Goal: Information Seeking & Learning: Learn about a topic

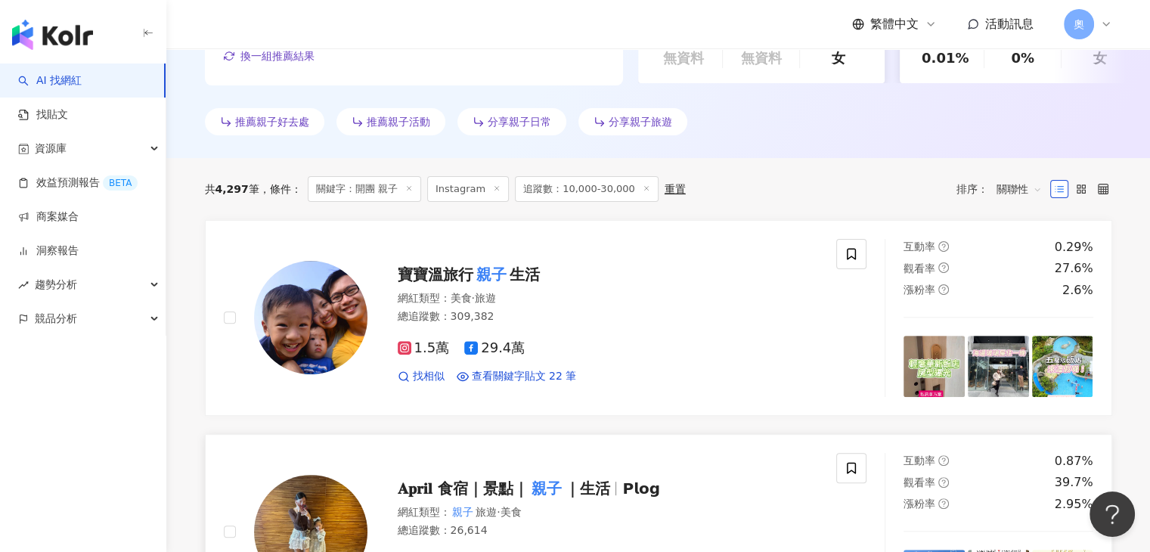
scroll to position [632, 0]
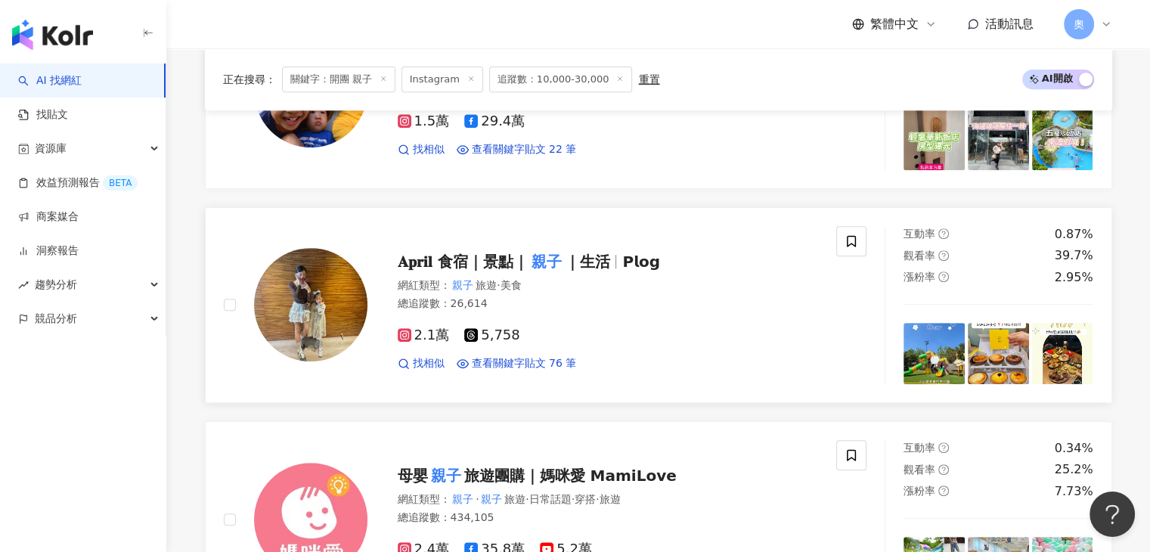
click at [826, 276] on div "𝐀𝐩𝐫𝐢𝐥 食宿｜景點｜ 親子 ｜生活 𝗣𝗹𝗼𝗴 網紅類型 ： 親子 旅遊 · 美食 總追蹤數 ： 26,614 2.1萬 5,758 找相似 查看關鍵字貼文…" at bounding box center [530, 305] width 613 height 158
click at [119, 343] on div "AI 找網紅 找貼文 資源庫 效益預測報告 BETA 商案媒合 洞察報告 趨勢分析 競品分析" at bounding box center [83, 308] width 166 height 488
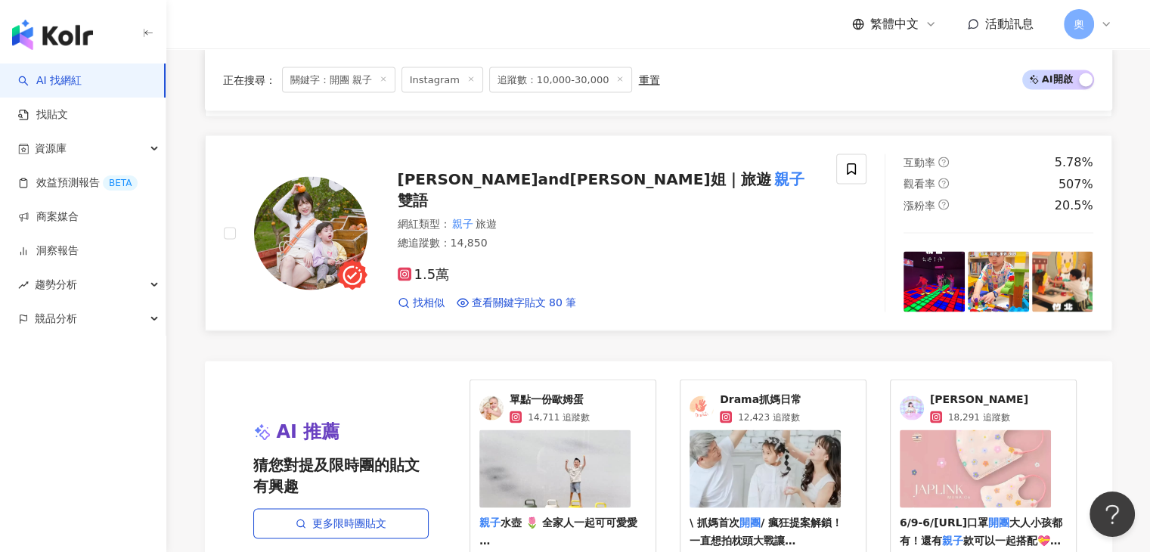
scroll to position [3052, 0]
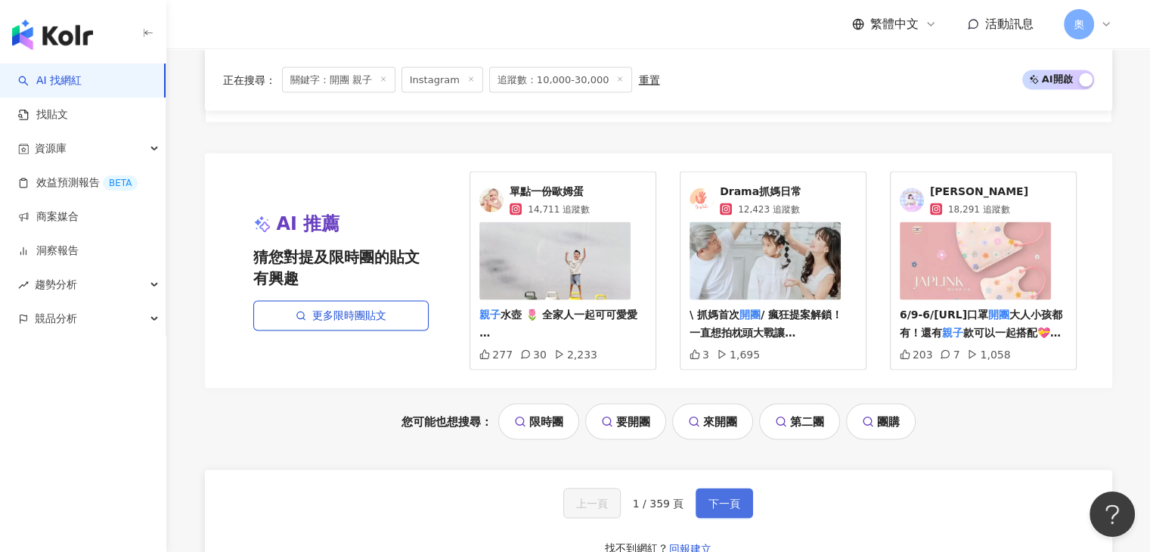
click at [727, 498] on span "下一頁" at bounding box center [724, 504] width 32 height 12
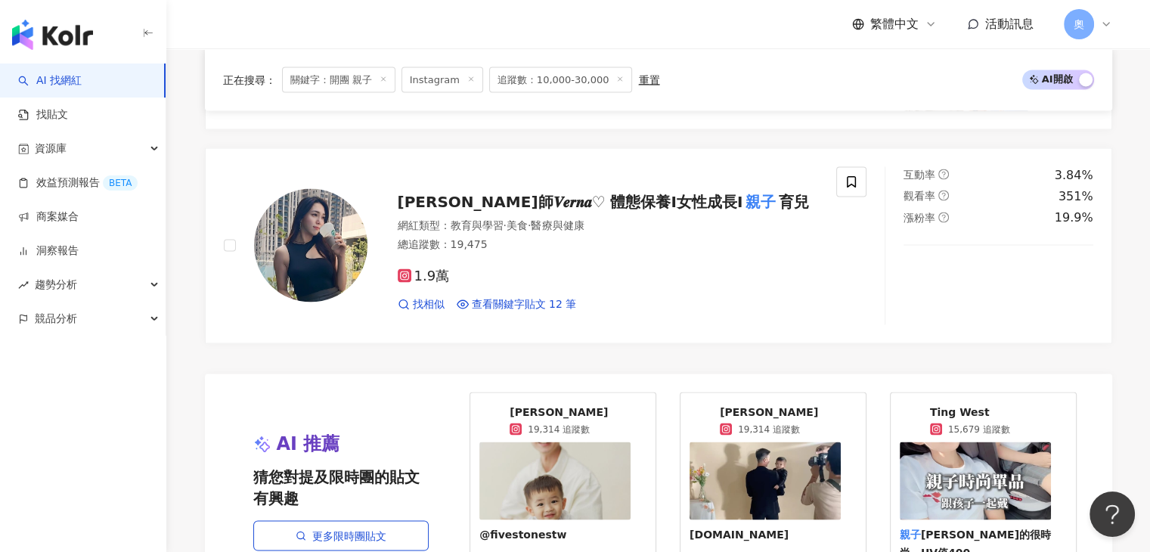
scroll to position [2749, 0]
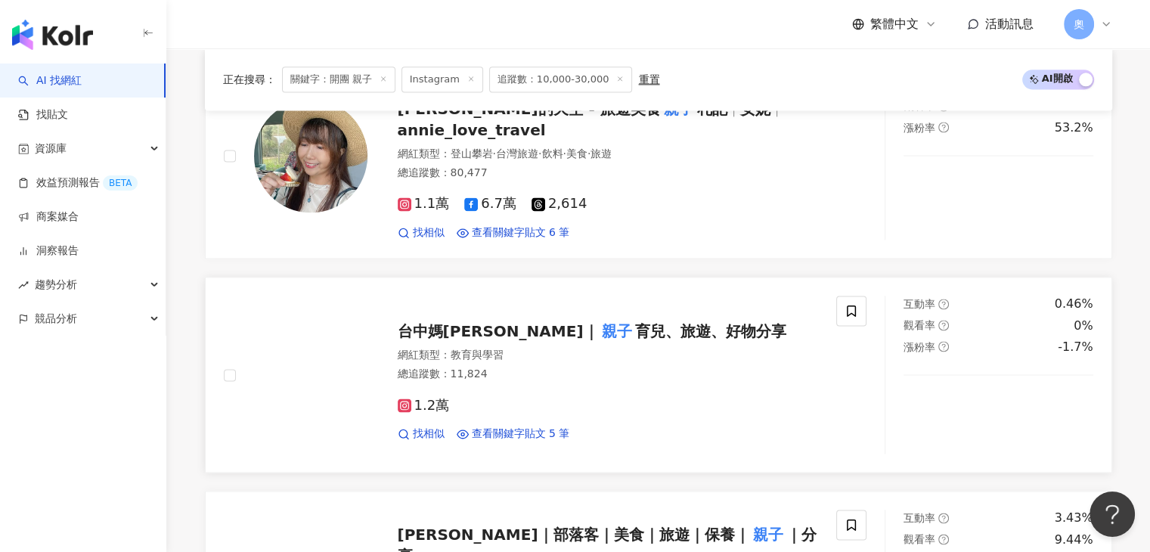
scroll to position [2144, 0]
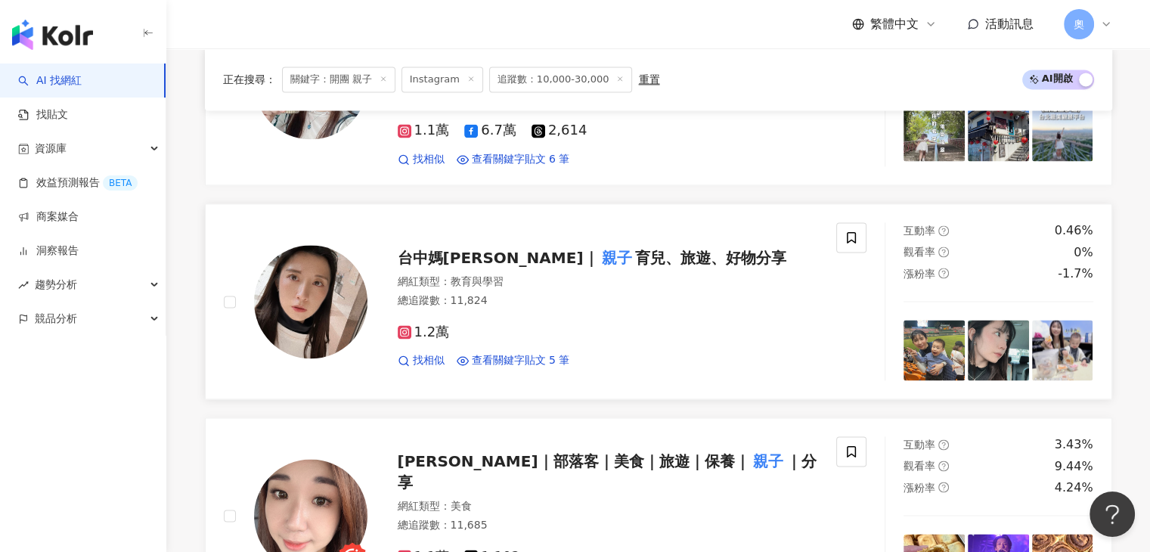
click at [657, 249] on span "育兒、旅遊、好物分享" at bounding box center [709, 258] width 151 height 18
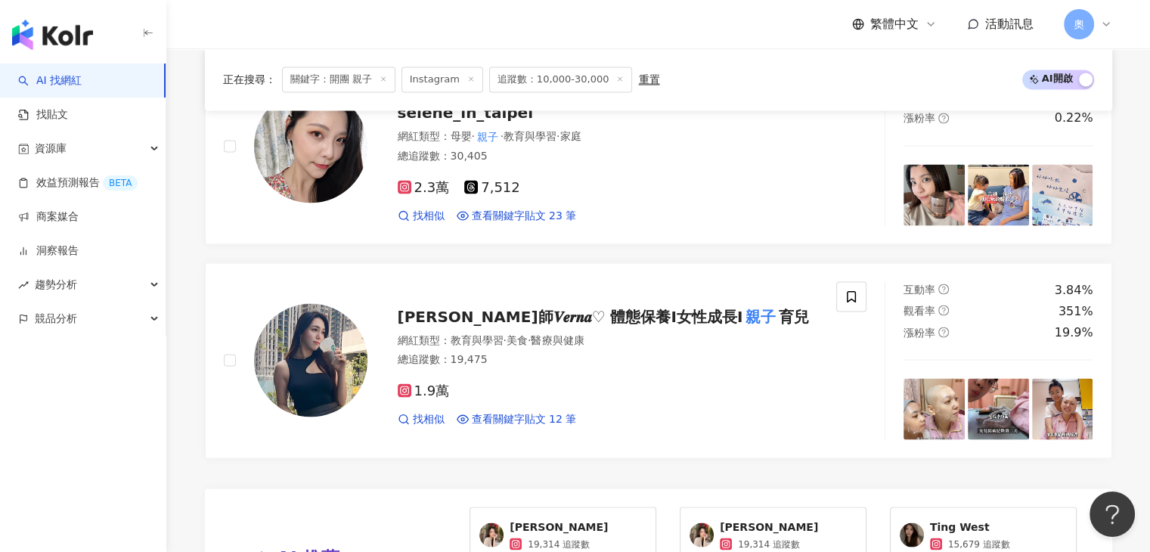
scroll to position [2749, 0]
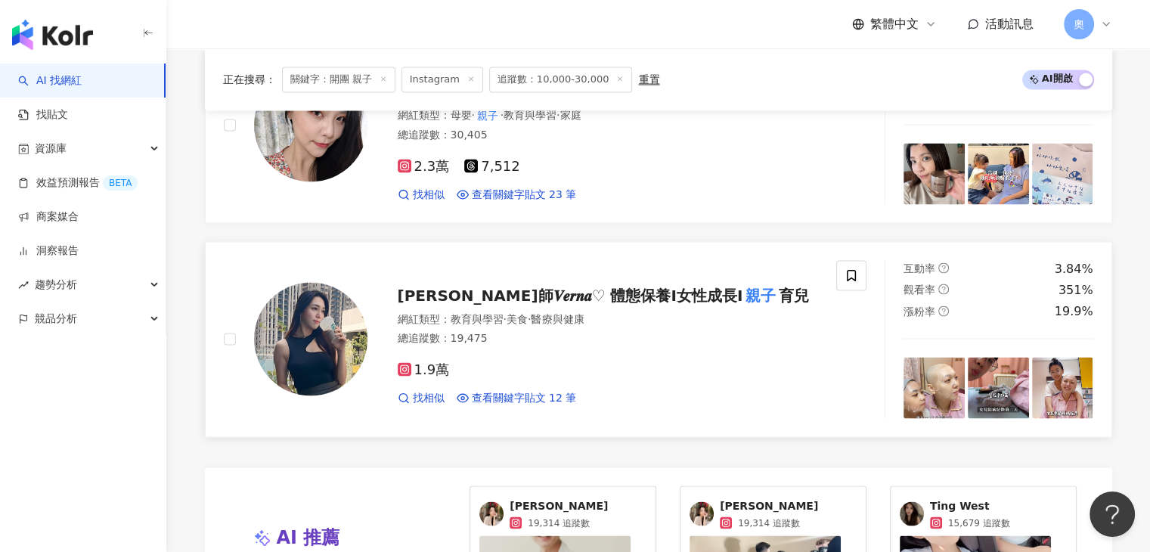
click at [643, 288] on span "維娜師𝑽𝒆𝒓𝒏𝒂♡ 體態保養Ⅰ女性成長Ⅰ" at bounding box center [571, 295] width 346 height 18
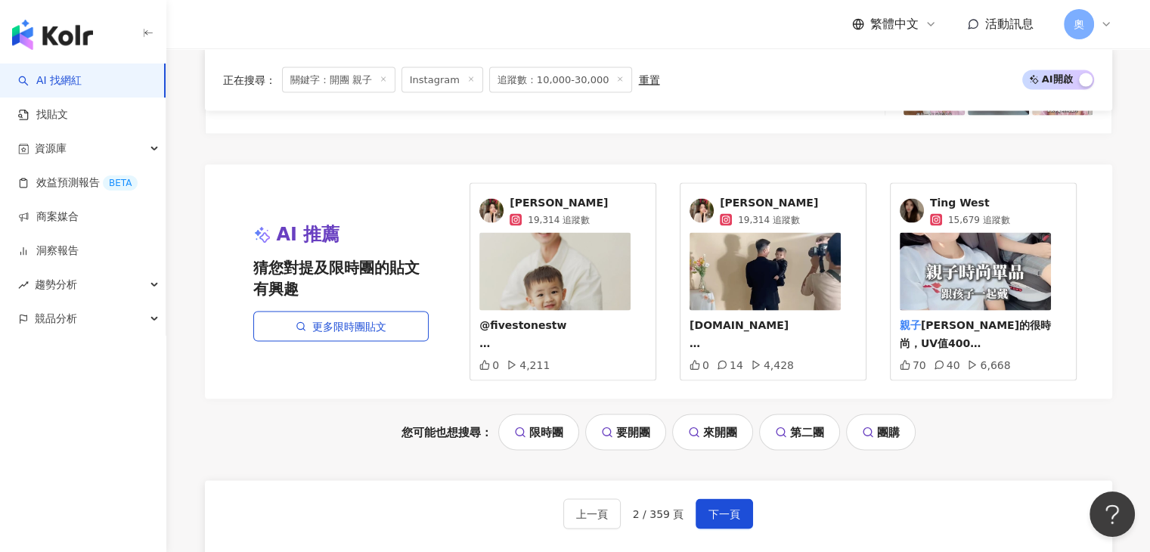
scroll to position [3278, 0]
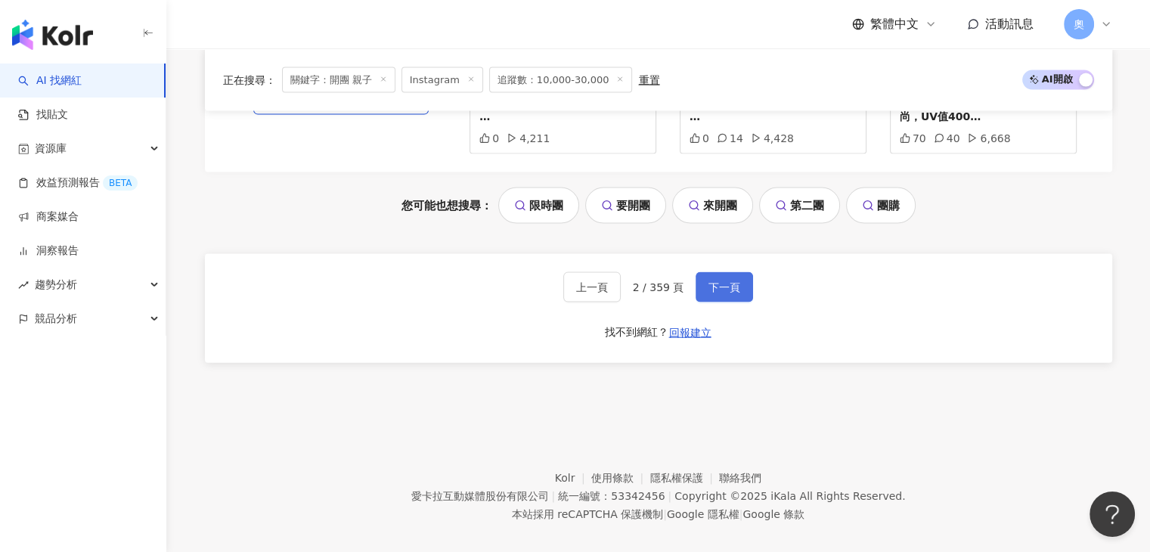
click at [723, 281] on span "下一頁" at bounding box center [724, 287] width 32 height 12
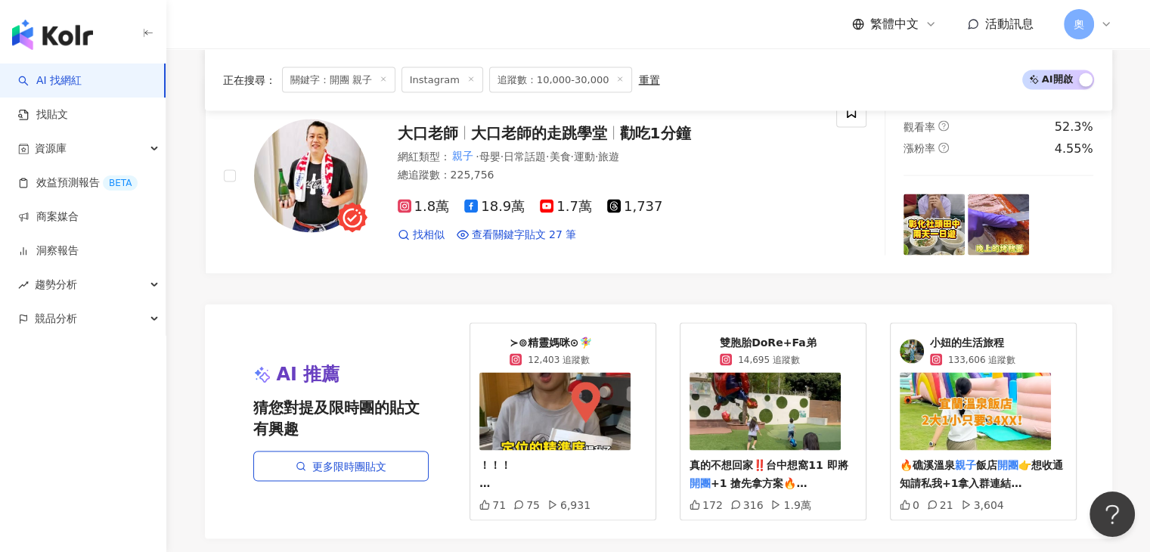
scroll to position [2857, 0]
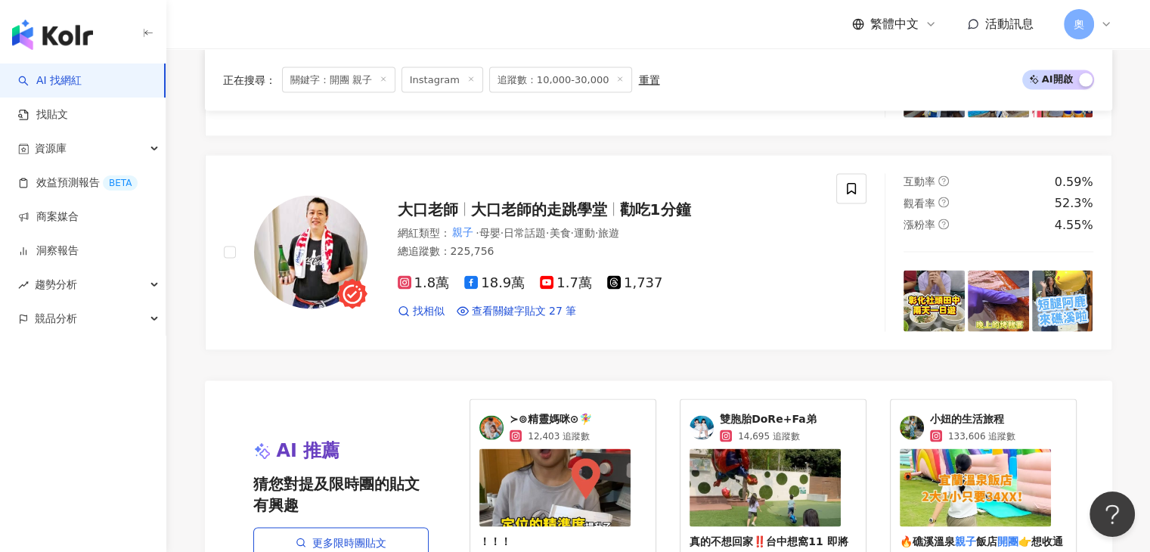
click at [776, 67] on div "正在搜尋 ： 關鍵字：開團 親子 Instagram 追蹤數：10,000-30,000 重置 AI 開啟 AI 關閉" at bounding box center [658, 80] width 871 height 26
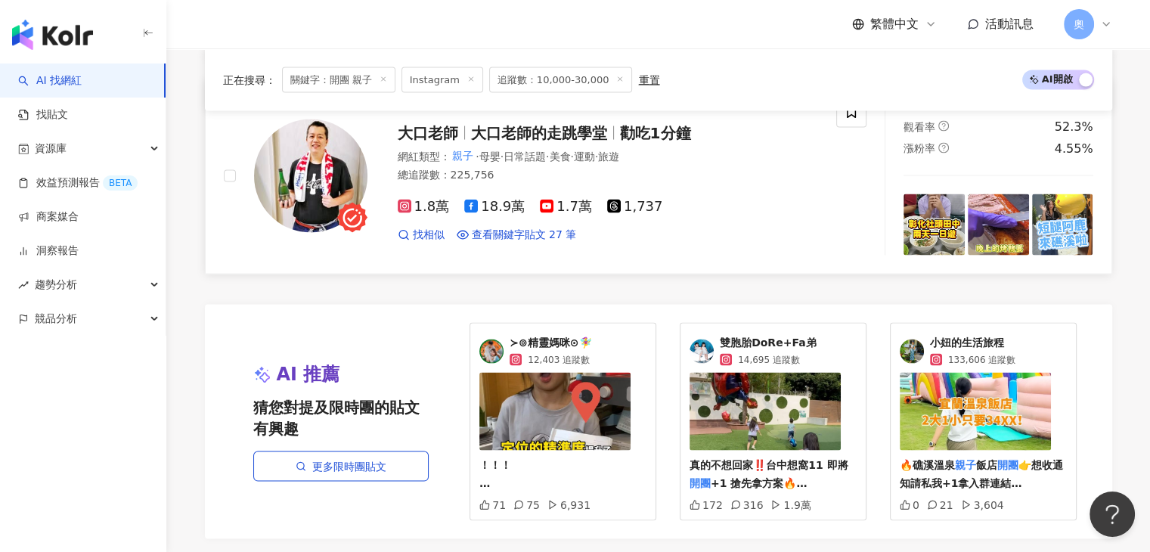
scroll to position [3084, 0]
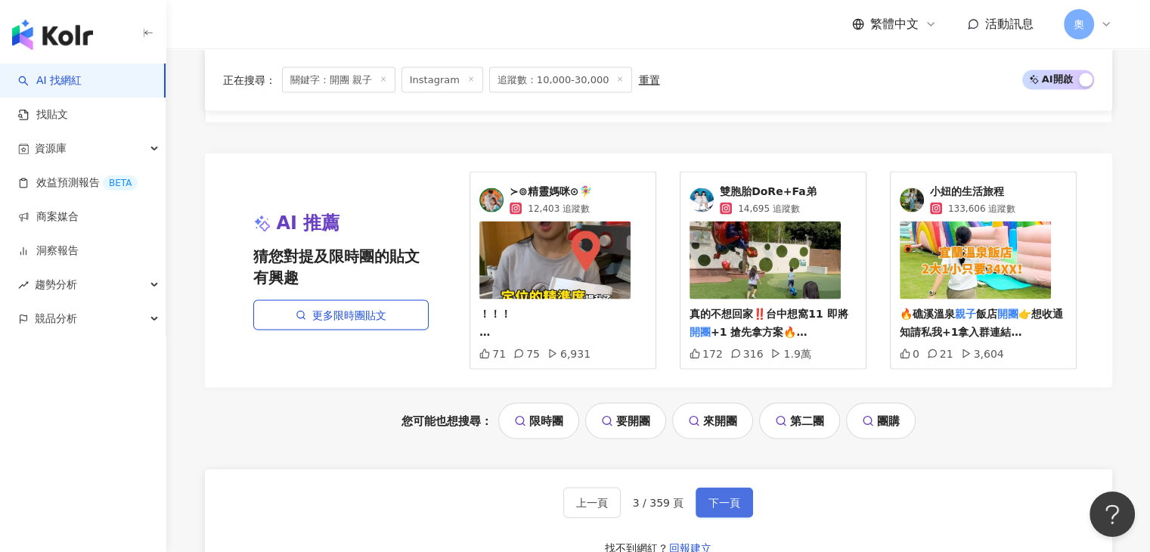
click at [720, 497] on span "下一頁" at bounding box center [724, 503] width 32 height 12
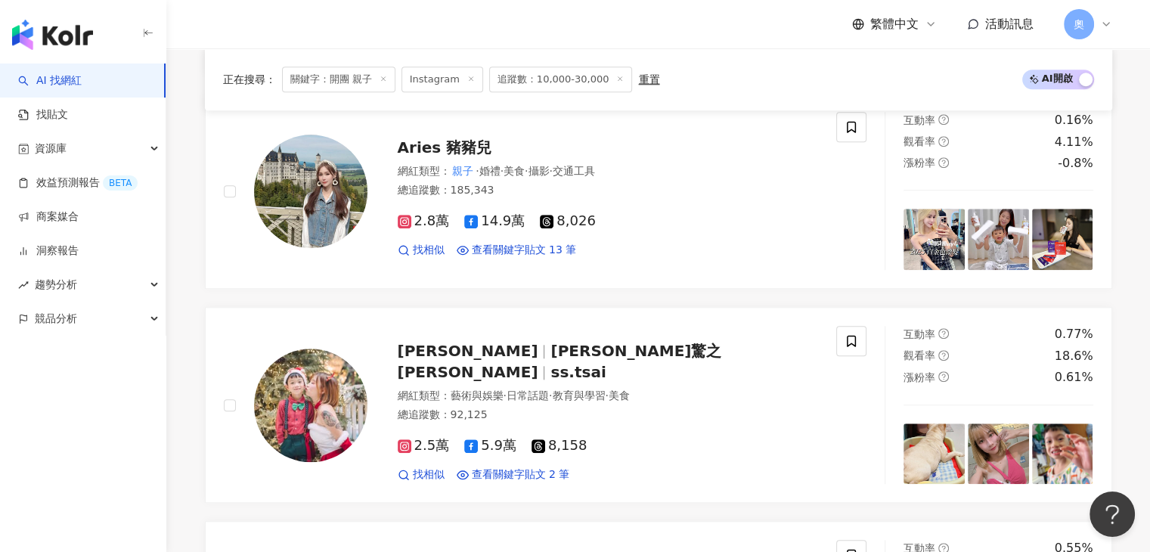
scroll to position [3052, 0]
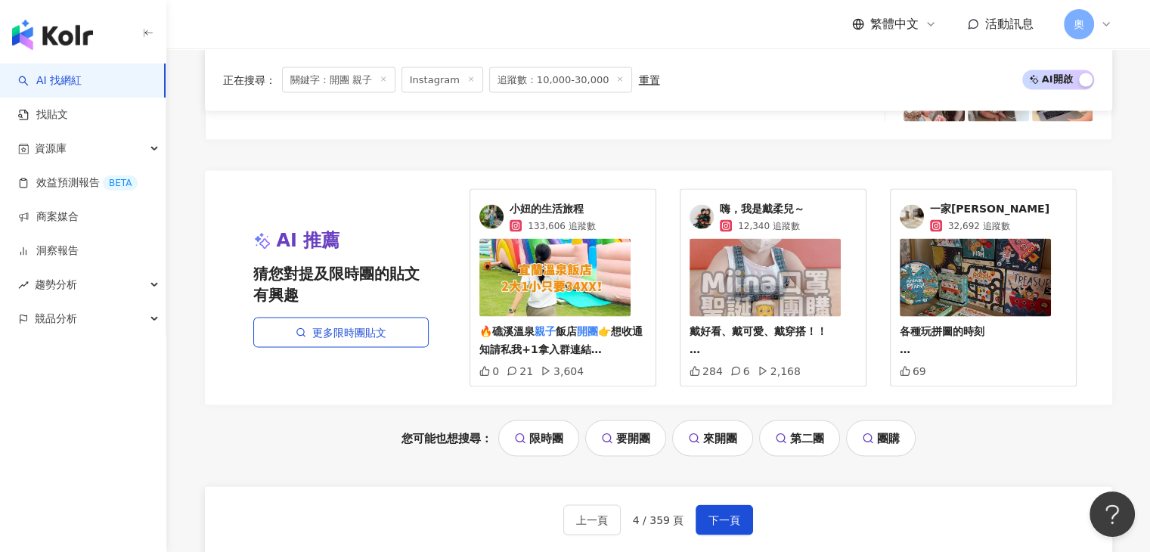
click at [213, 330] on div "AI 推薦 猜您對提及限時團的貼文有興趣 更多限時團貼文 小妞的生活旅程 133,606 追蹤數 🔥礁溪溫泉 親子 飯店 開團 👉想收通知請私我+1拿入群連結…" at bounding box center [658, 288] width 907 height 235
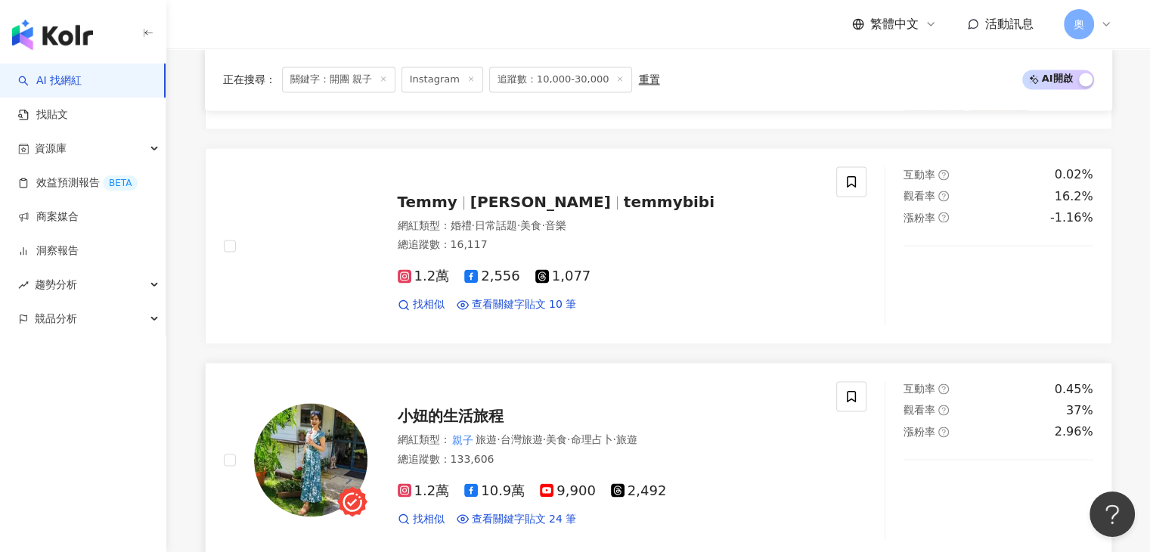
scroll to position [2447, 0]
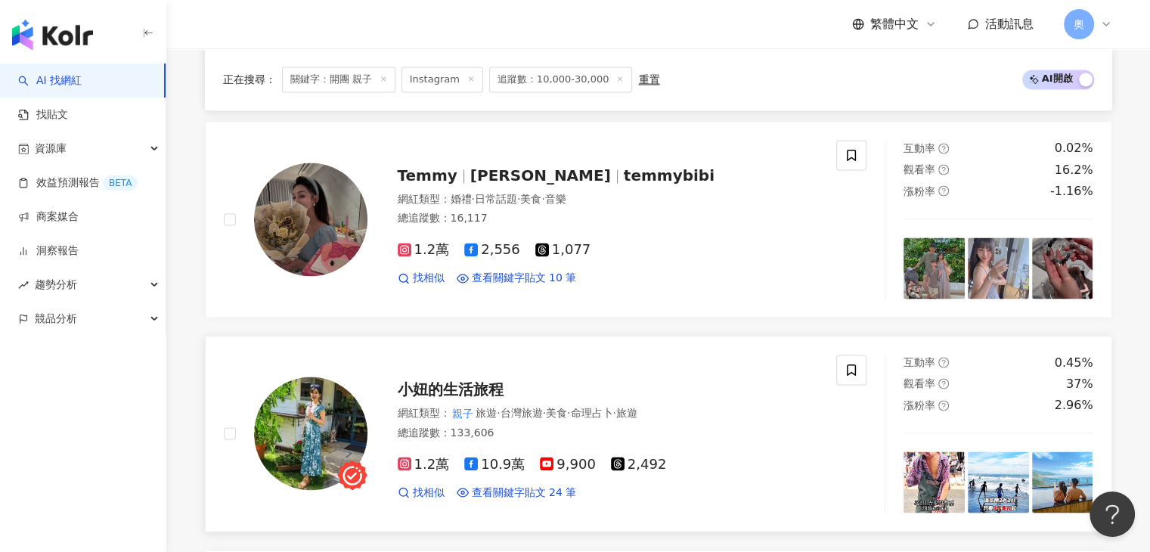
click at [474, 380] on span "小妞的生活旅程" at bounding box center [451, 389] width 106 height 18
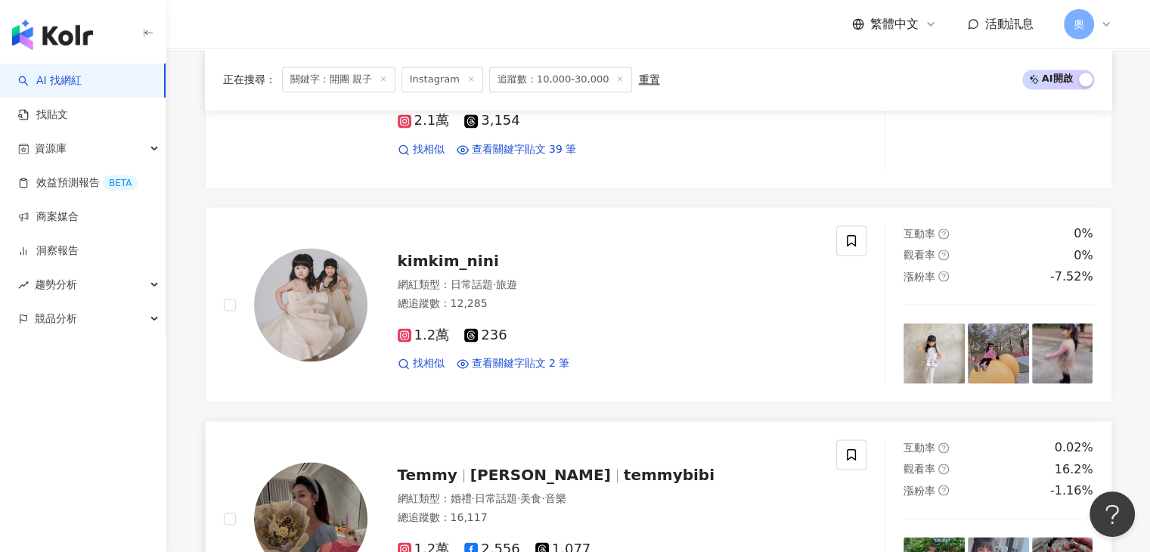
scroll to position [2144, 0]
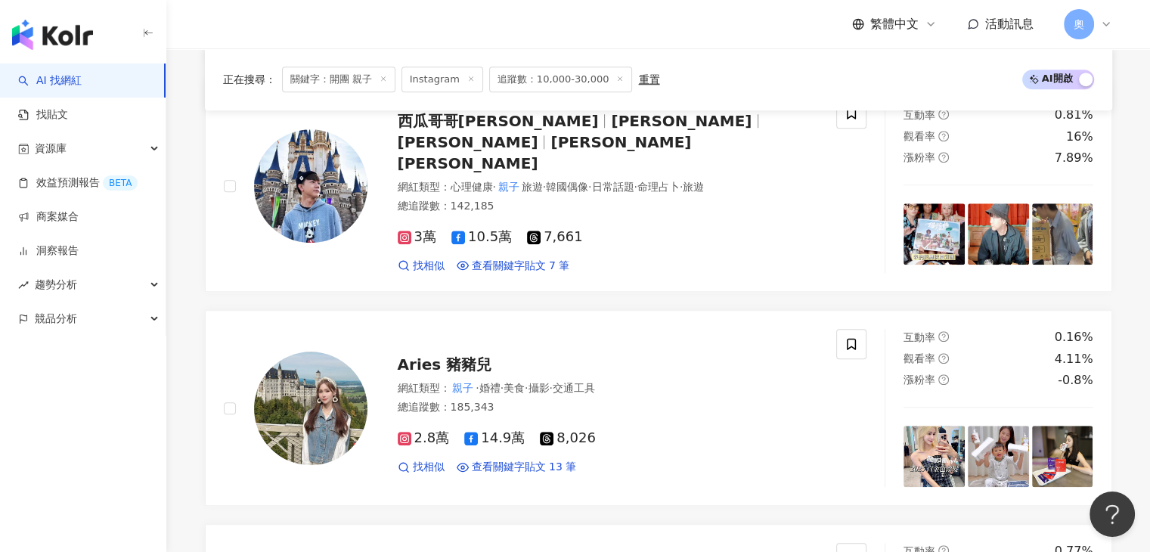
scroll to position [1161, 0]
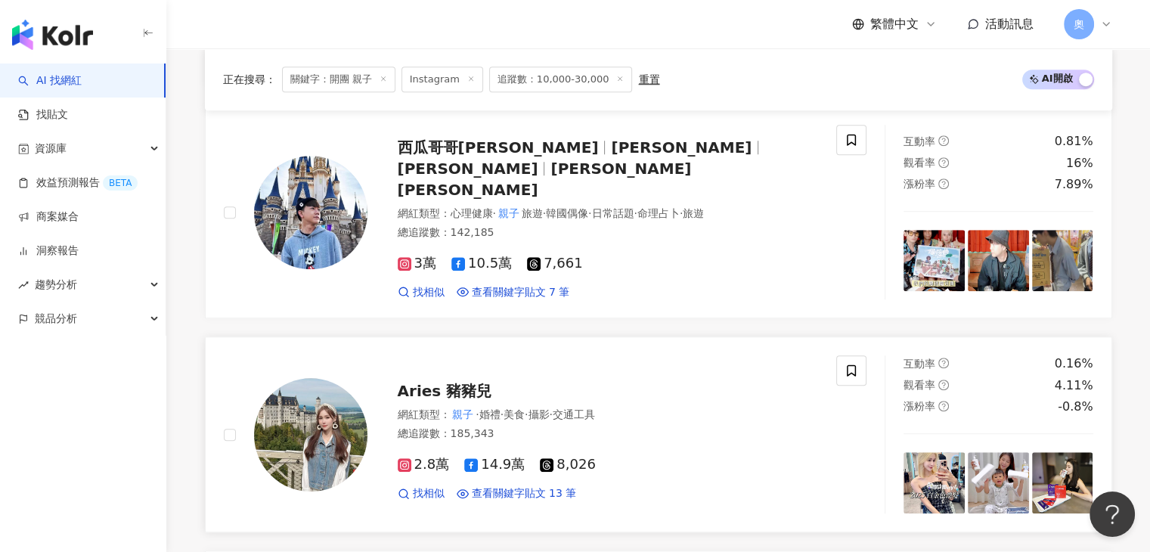
click at [473, 382] on span "Aries 豬豬兒" at bounding box center [445, 391] width 95 height 18
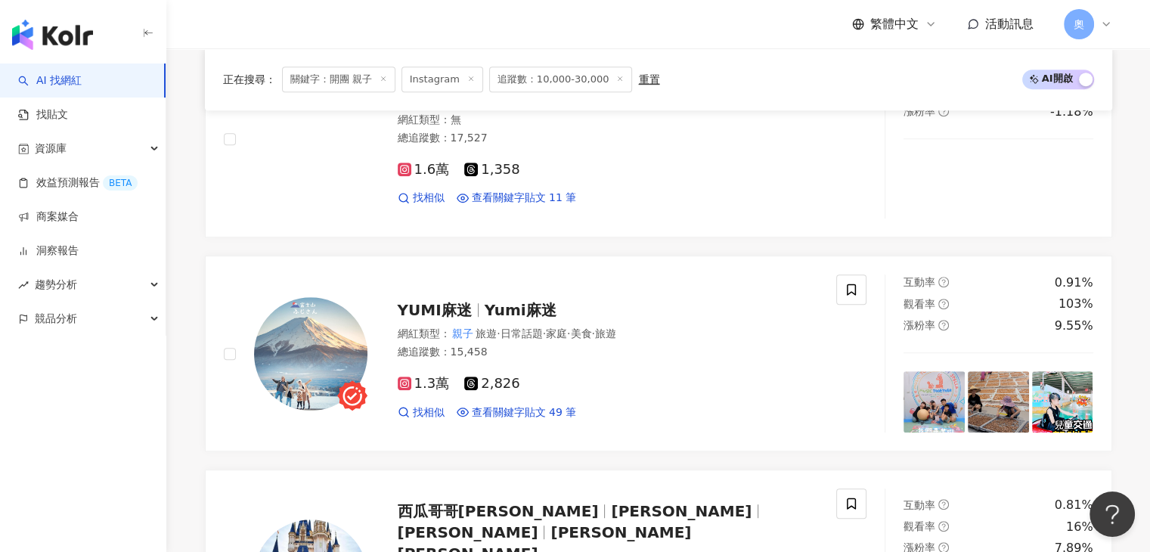
scroll to position [783, 0]
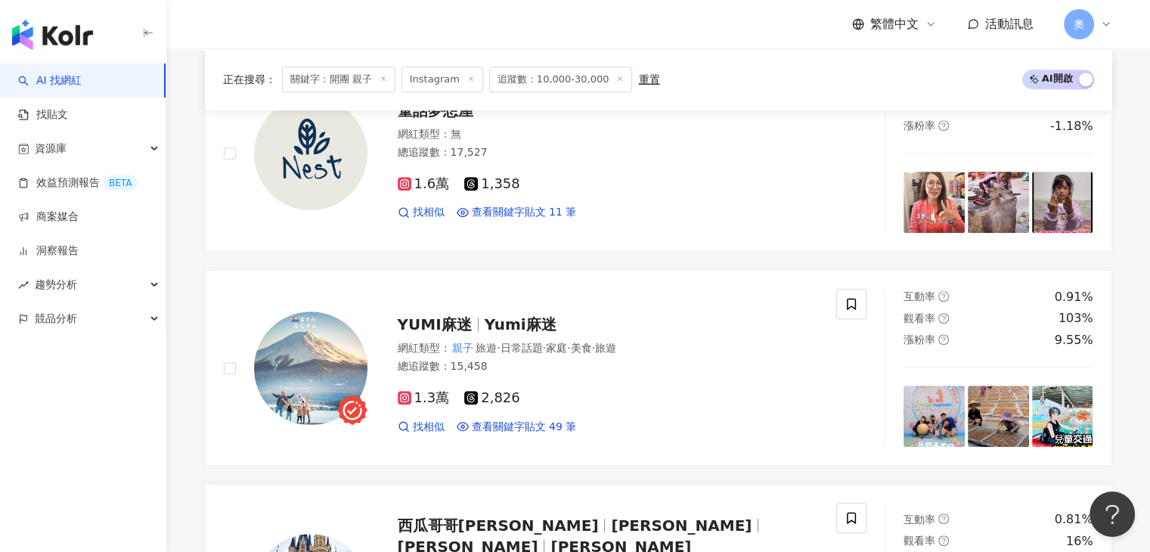
click at [723, 23] on div "繁體中文 活動訊息 奧" at bounding box center [658, 24] width 907 height 48
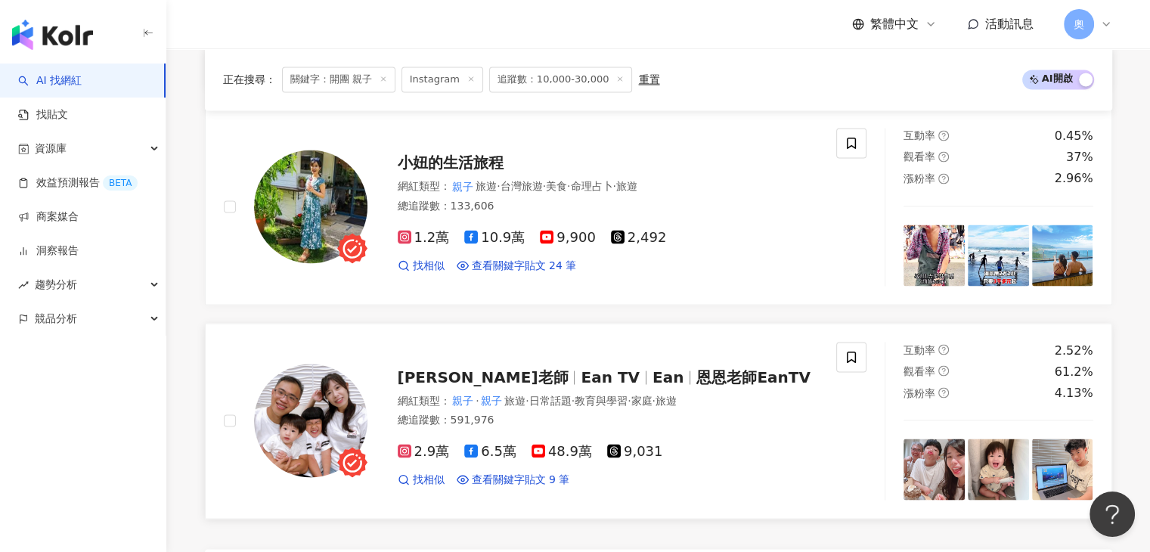
scroll to position [3052, 0]
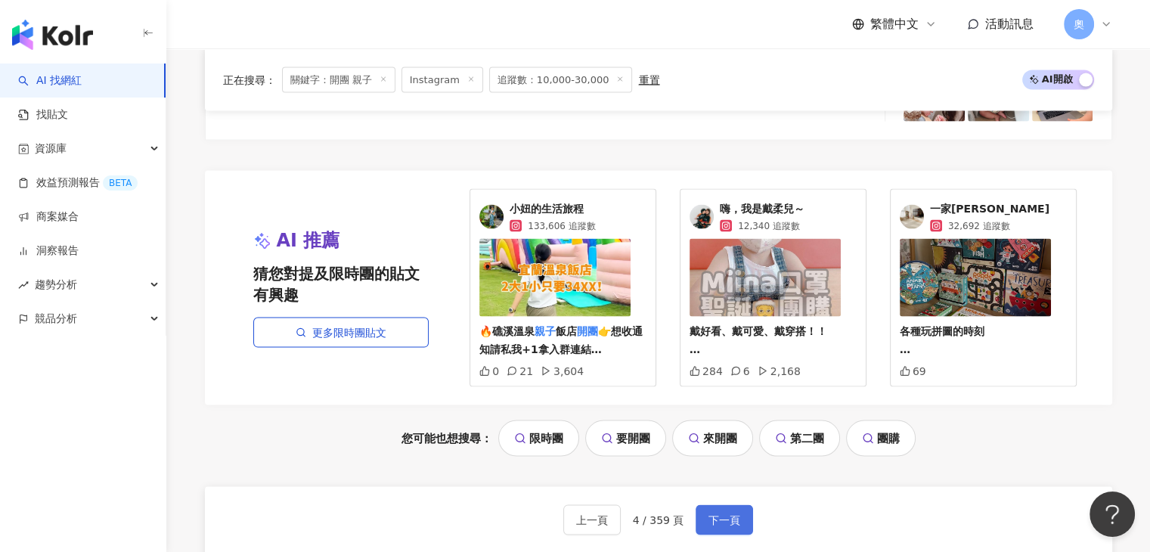
click at [713, 514] on span "下一頁" at bounding box center [724, 520] width 32 height 12
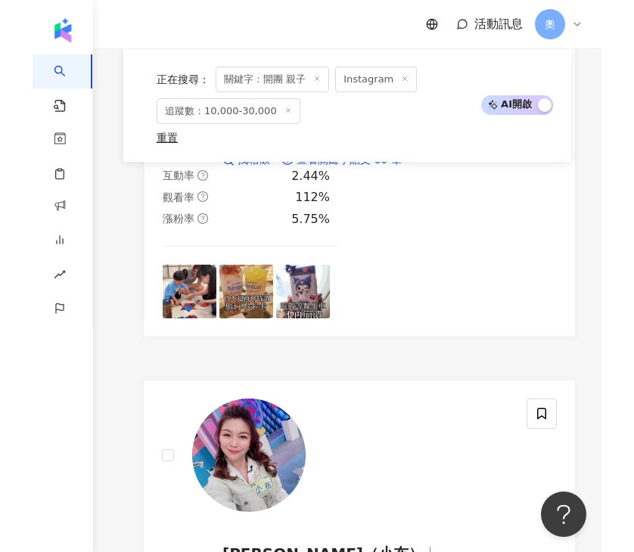
scroll to position [5652, 0]
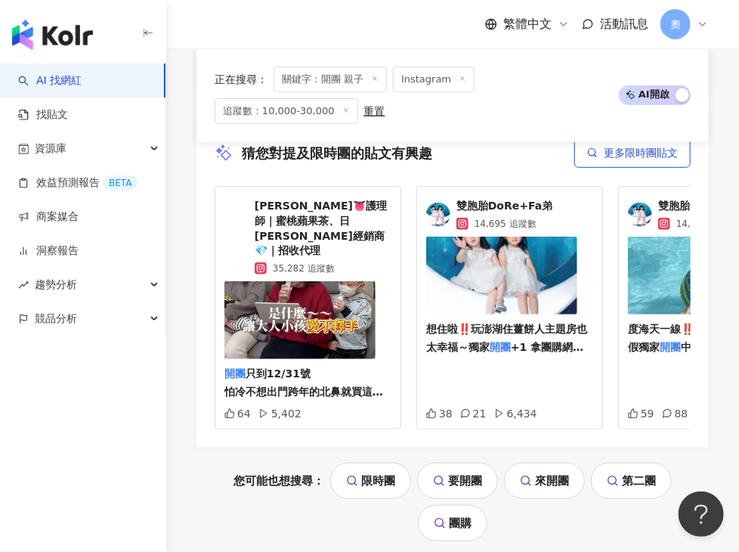
scroll to position [4094, 0]
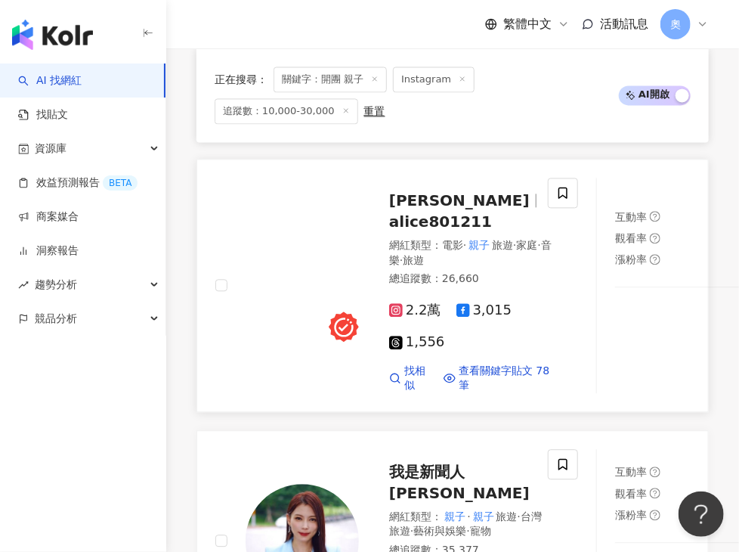
scroll to position [2733, 0]
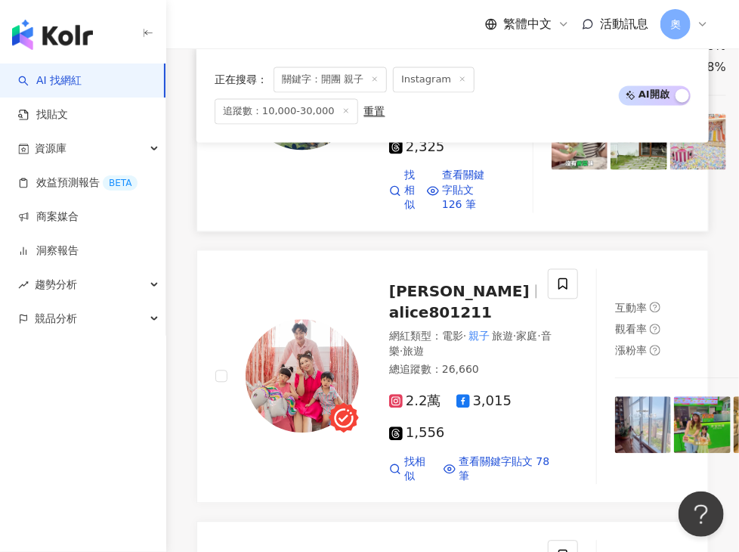
click at [426, 21] on span "ivywoww" at bounding box center [427, 12] width 77 height 18
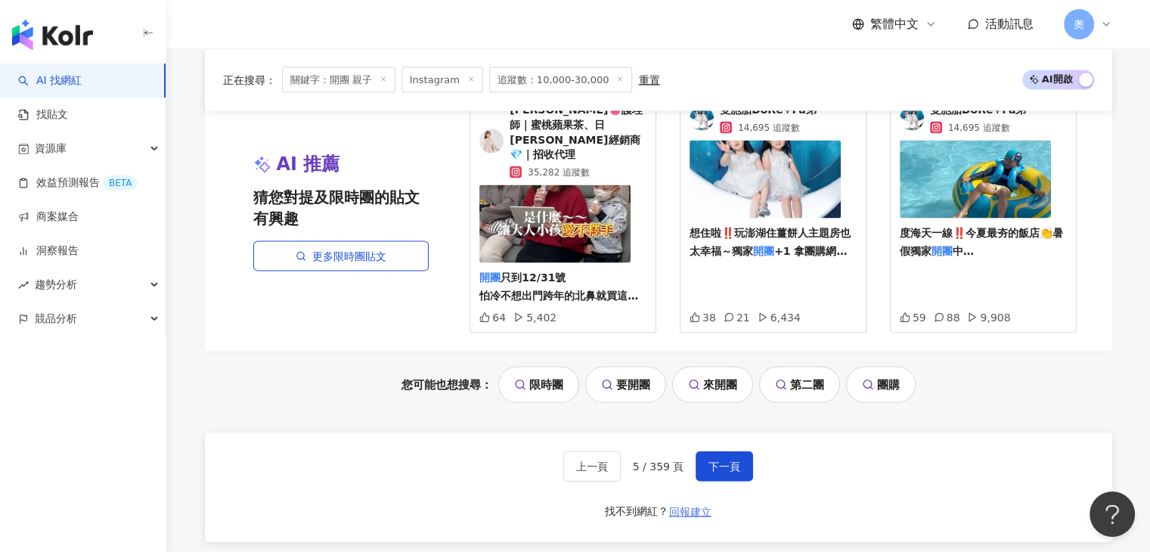
scroll to position [3306, 0]
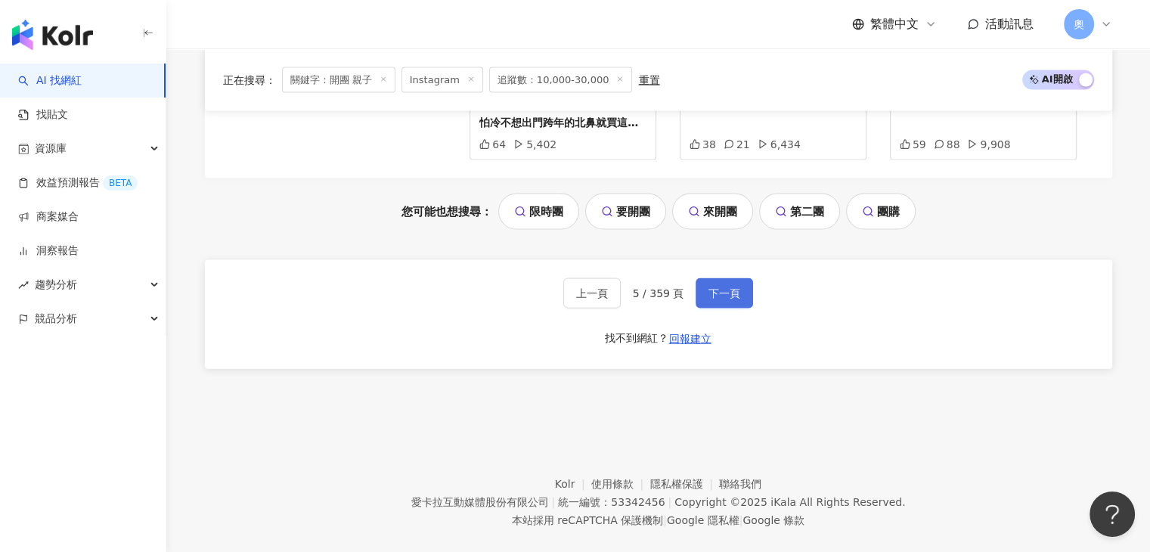
click at [719, 287] on span "下一頁" at bounding box center [724, 293] width 32 height 12
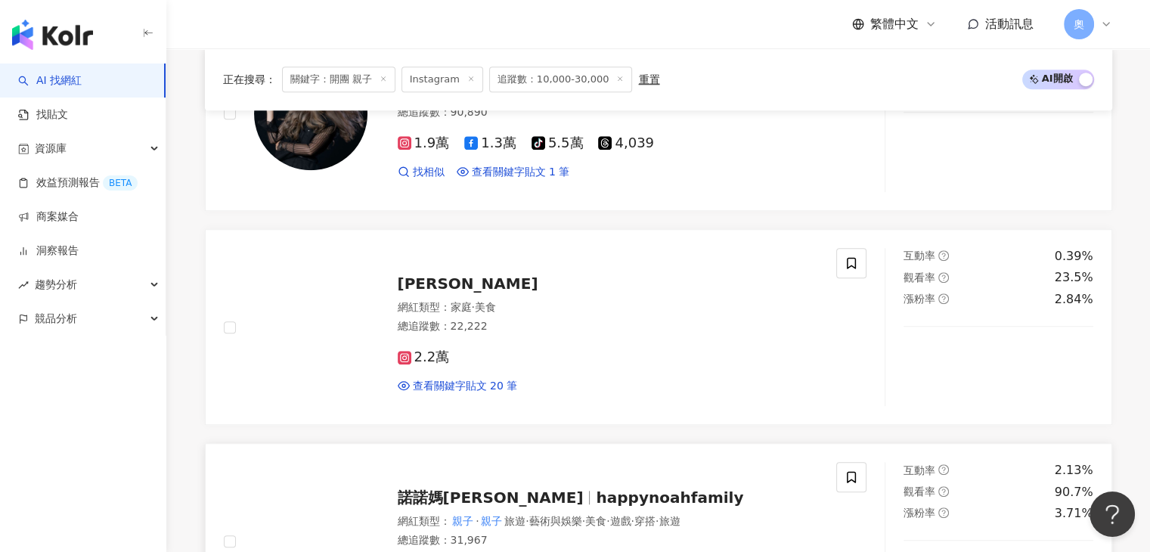
scroll to position [1250, 0]
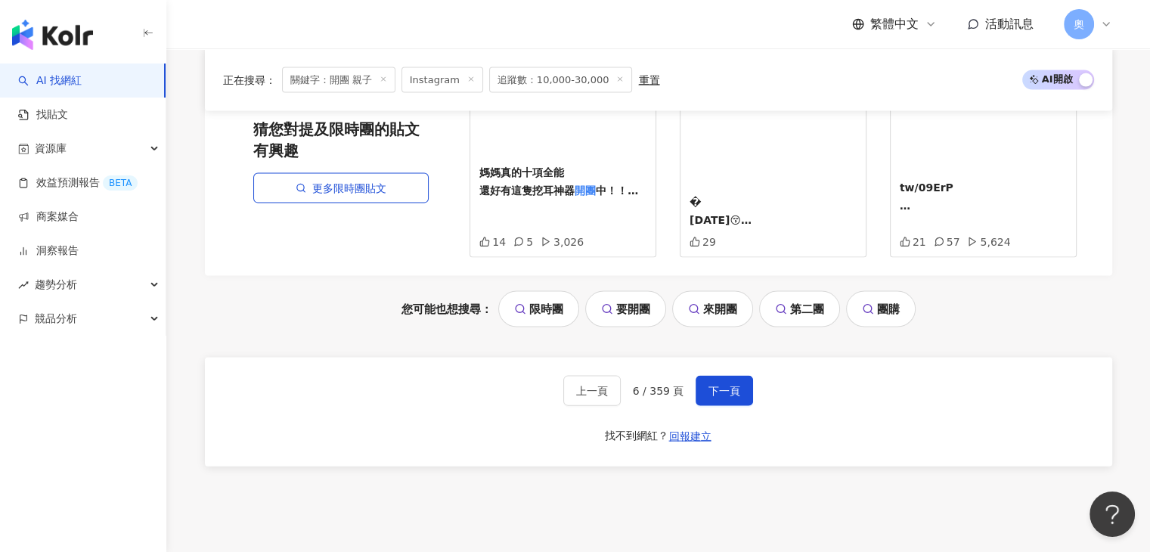
scroll to position [3291, 0]
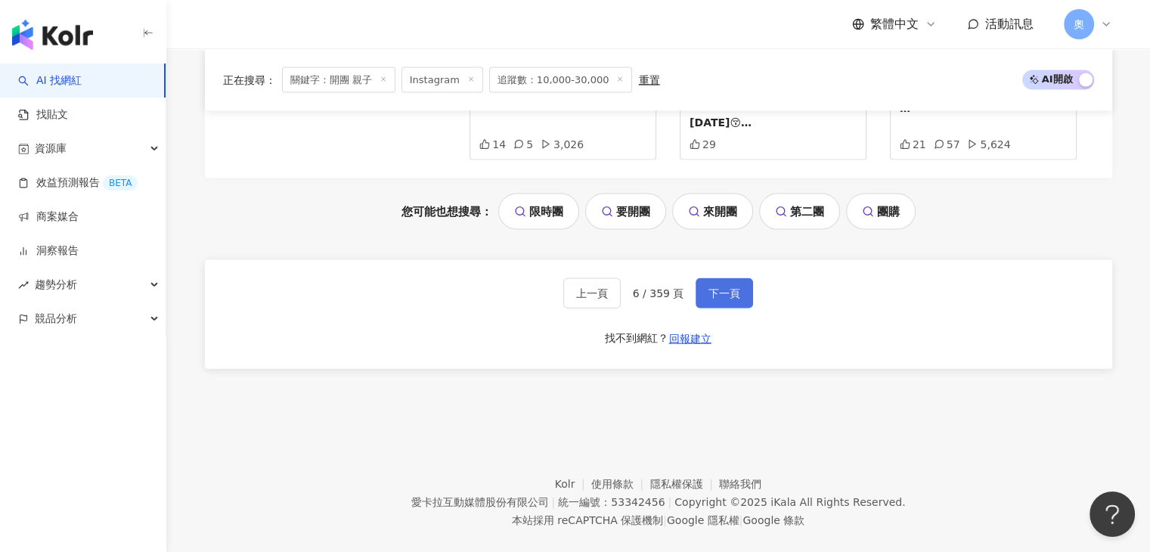
click at [737, 278] on button "下一頁" at bounding box center [724, 293] width 57 height 30
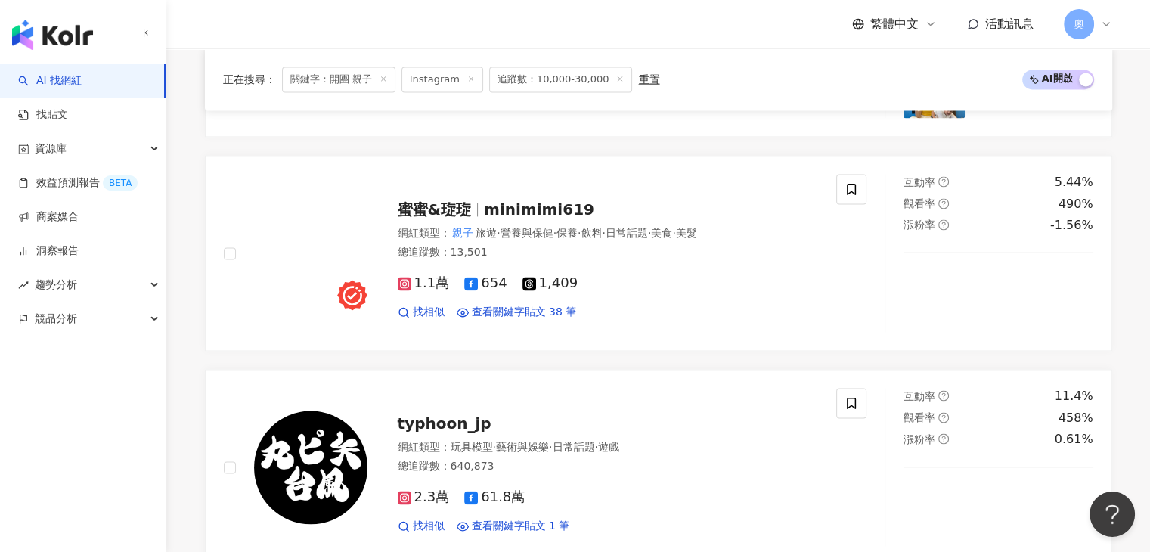
scroll to position [2147, 0]
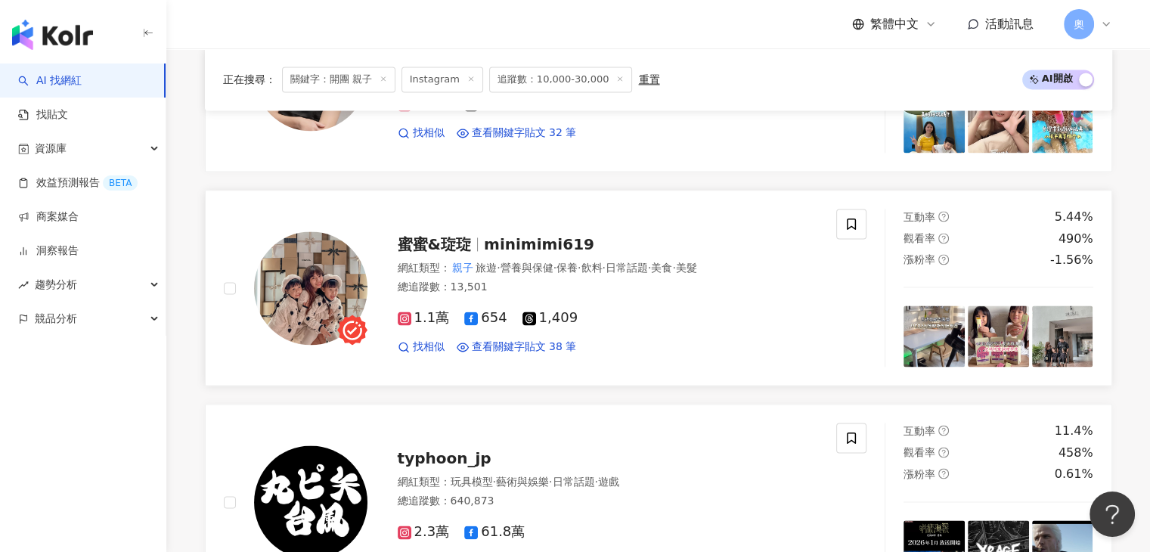
click at [528, 246] on span "minimimi619" at bounding box center [539, 244] width 110 height 18
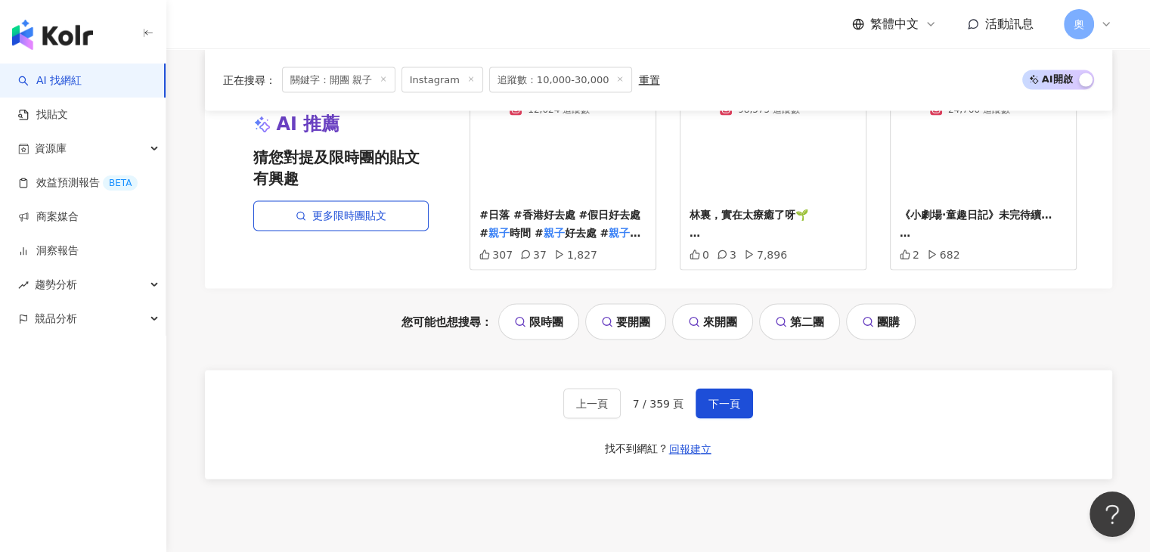
scroll to position [3283, 0]
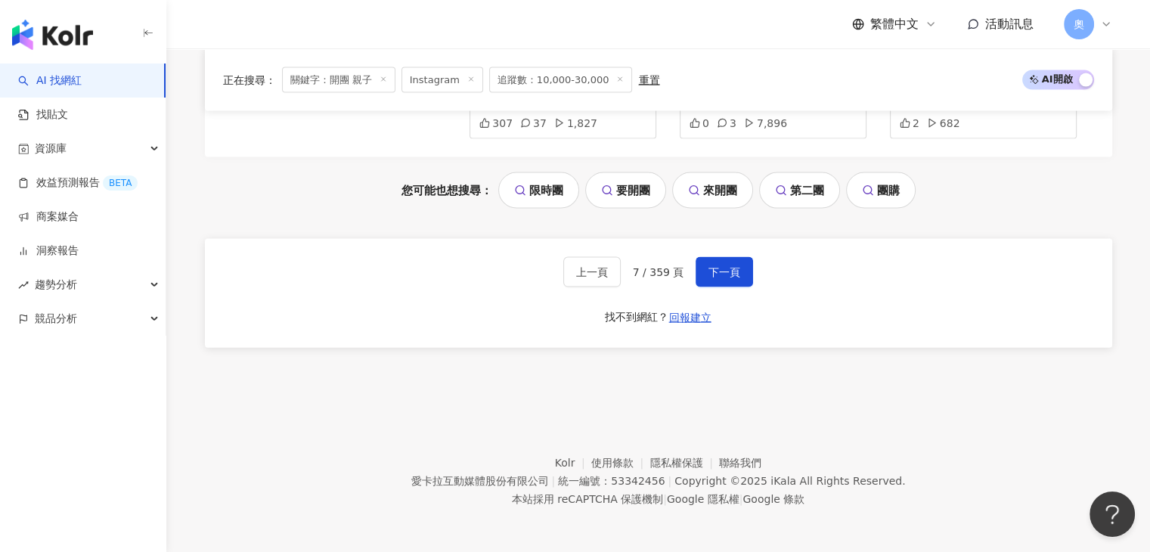
click at [720, 285] on div "上一頁 7 / 359 頁 下一頁 找不到網紅？ 回報建立" at bounding box center [658, 293] width 907 height 109
click at [720, 274] on span "下一頁" at bounding box center [724, 272] width 32 height 12
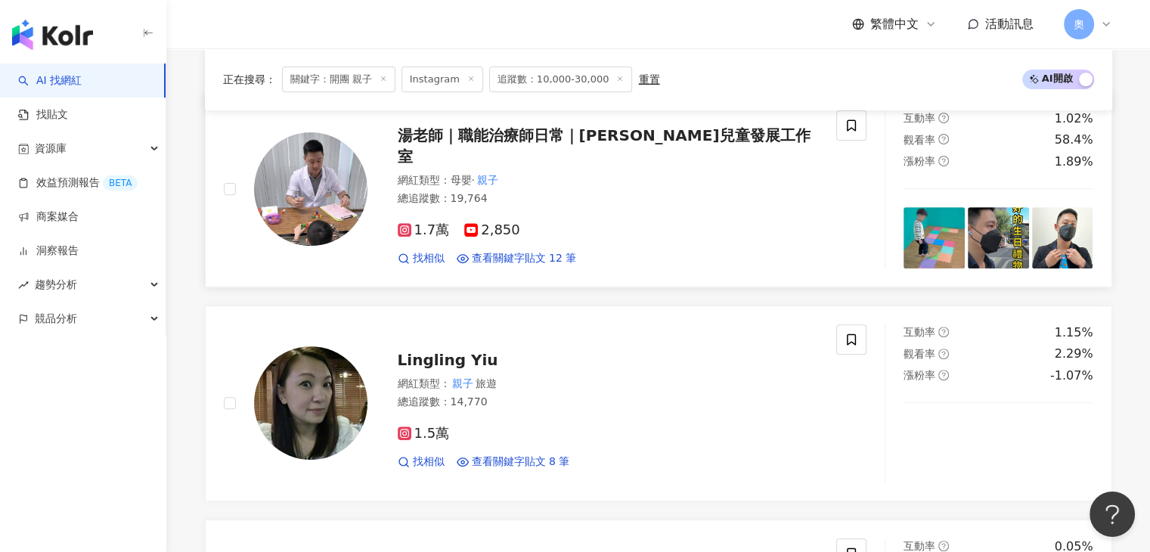
scroll to position [632, 0]
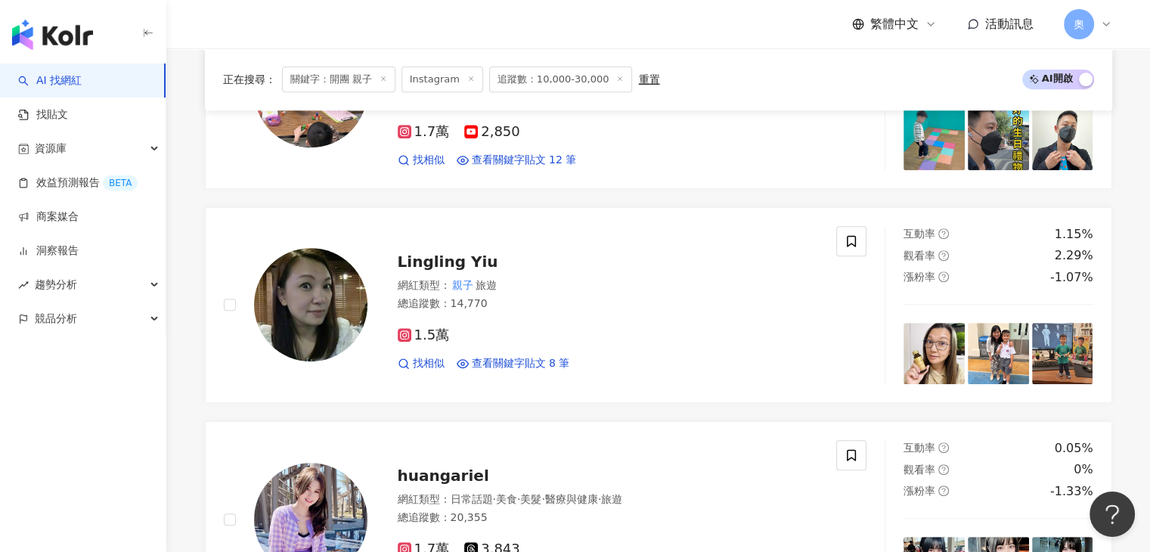
click at [702, 43] on div "繁體中文 活動訊息 奧" at bounding box center [658, 24] width 907 height 48
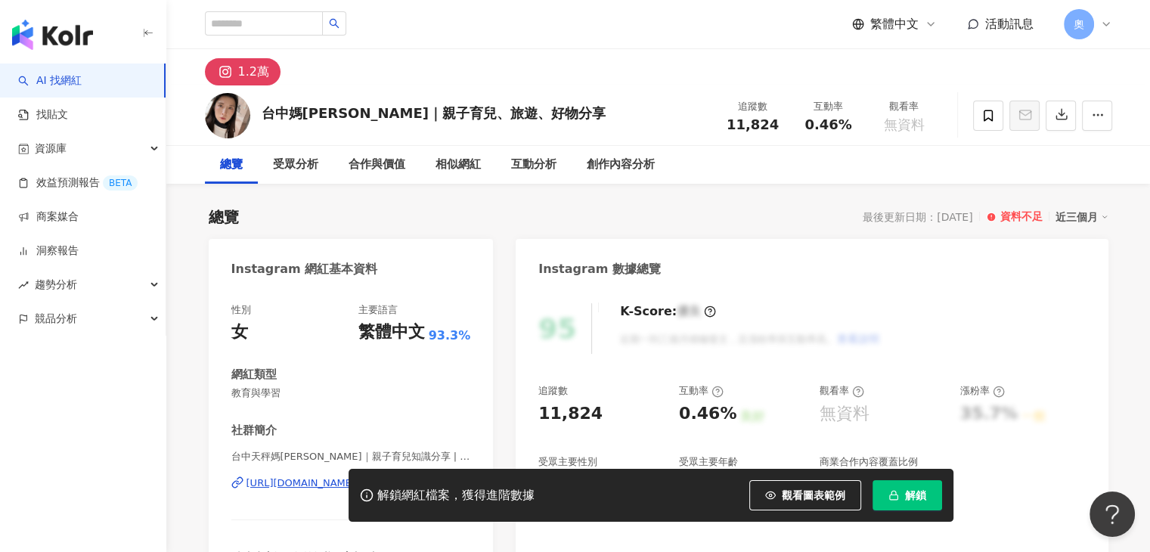
click at [791, 153] on div "總覽 受眾分析 合作與價值 相似網紅 互動分析 創作內容分析" at bounding box center [658, 165] width 907 height 38
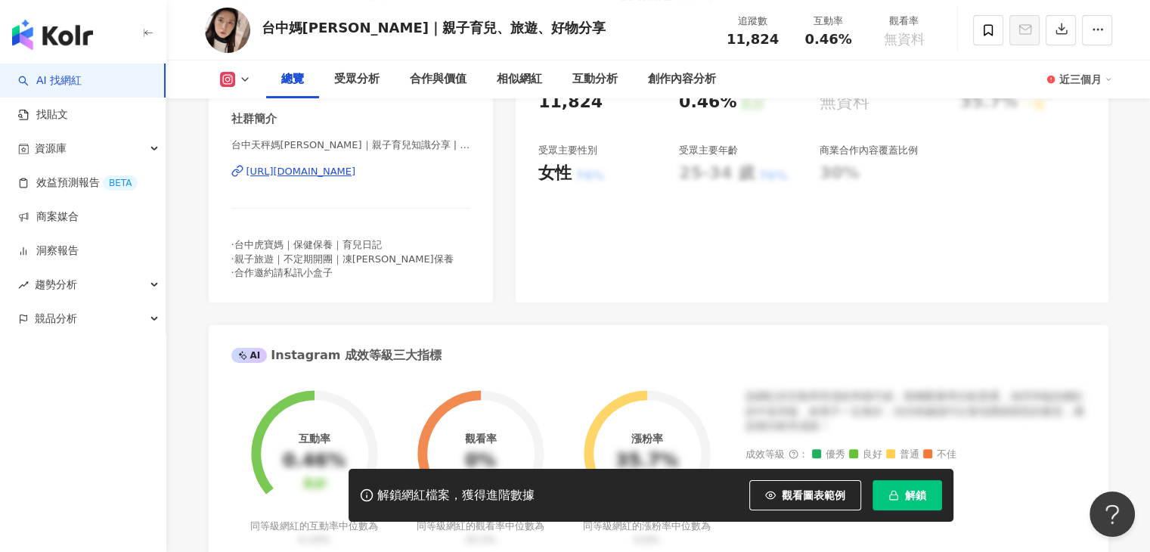
scroll to position [302, 0]
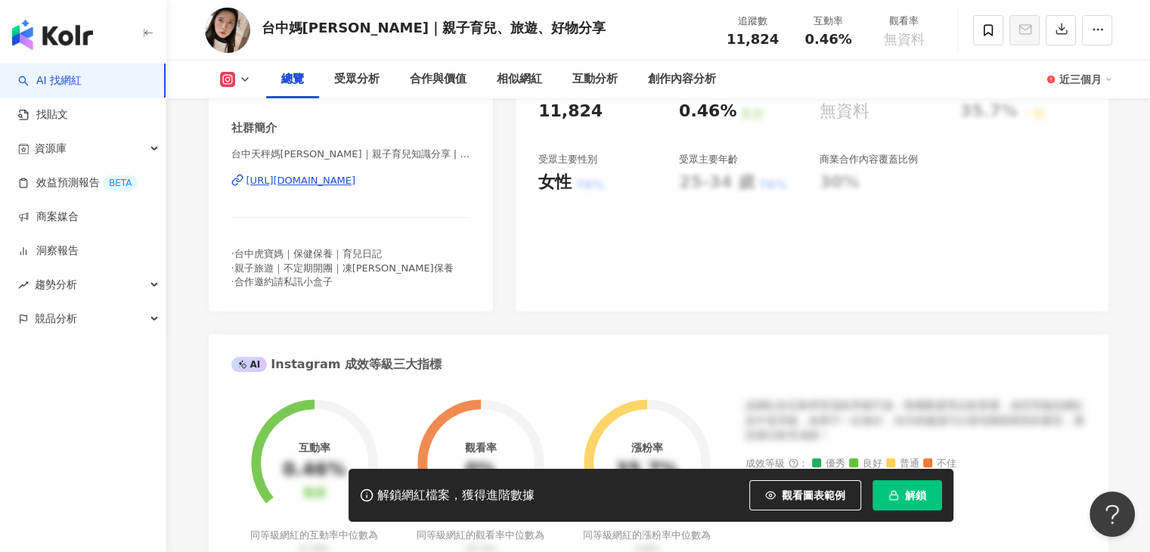
click at [356, 178] on div "https://www.instagram.com/yu_zi_w/" at bounding box center [301, 181] width 110 height 14
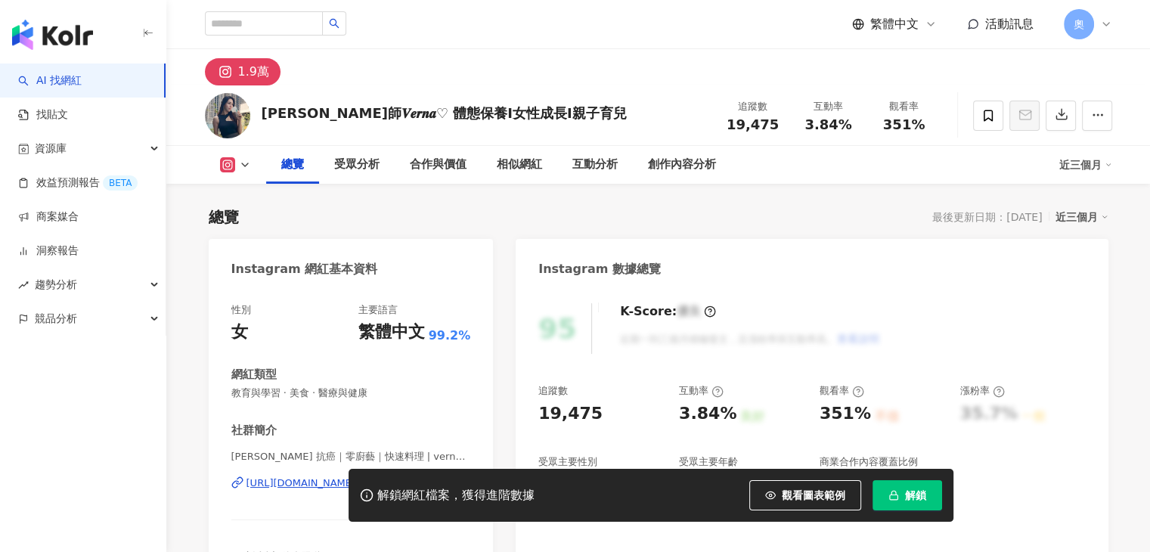
scroll to position [151, 0]
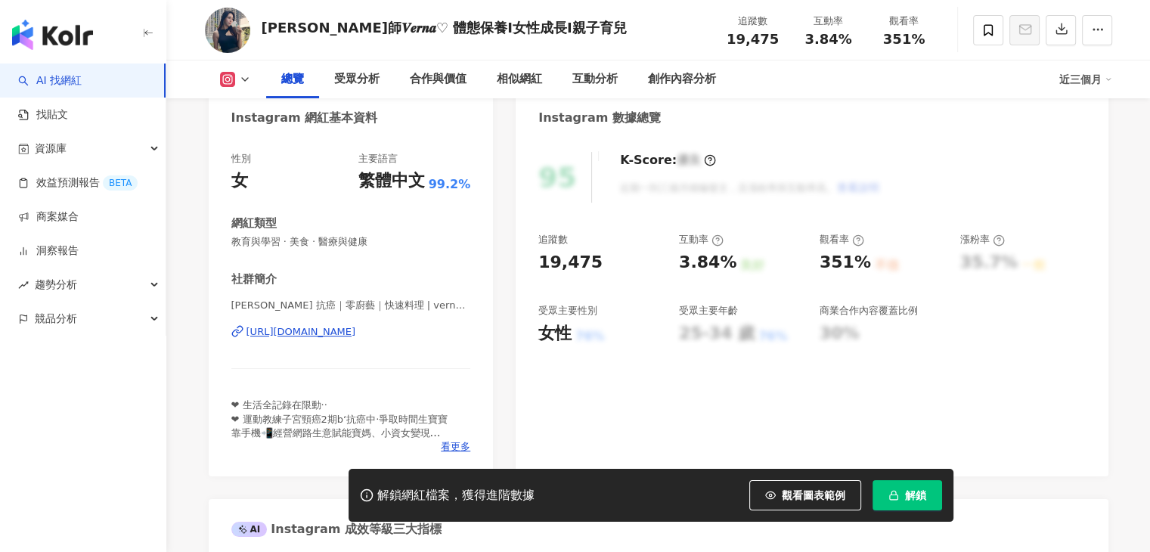
click at [356, 331] on div "https://www.instagram.com/verna_fan221/" at bounding box center [301, 332] width 110 height 14
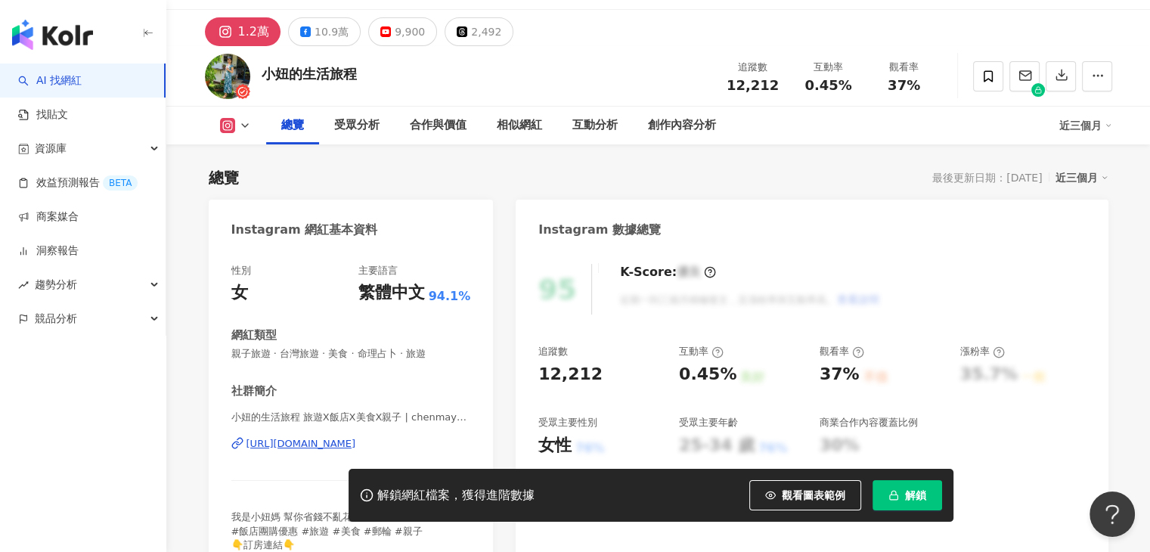
scroll to position [76, 0]
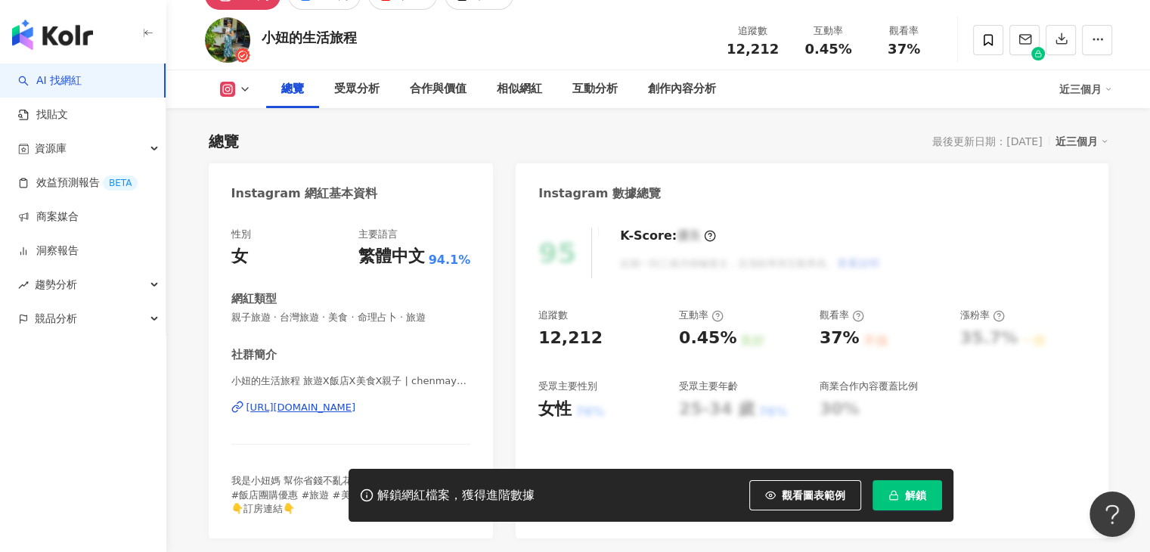
click at [356, 406] on div "https://www.instagram.com/chenmay1215/" at bounding box center [301, 408] width 110 height 14
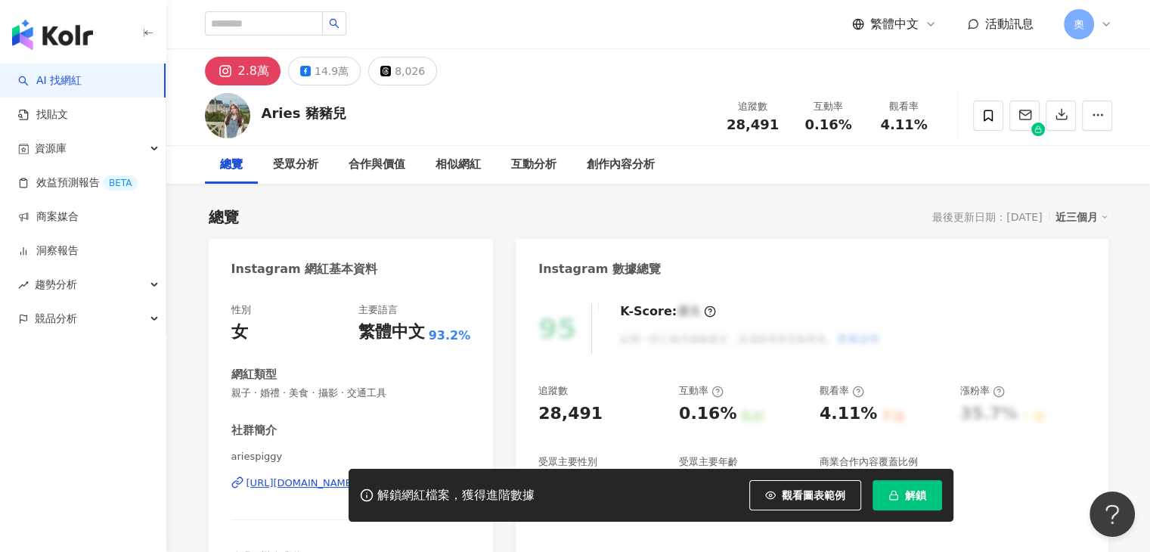
scroll to position [151, 0]
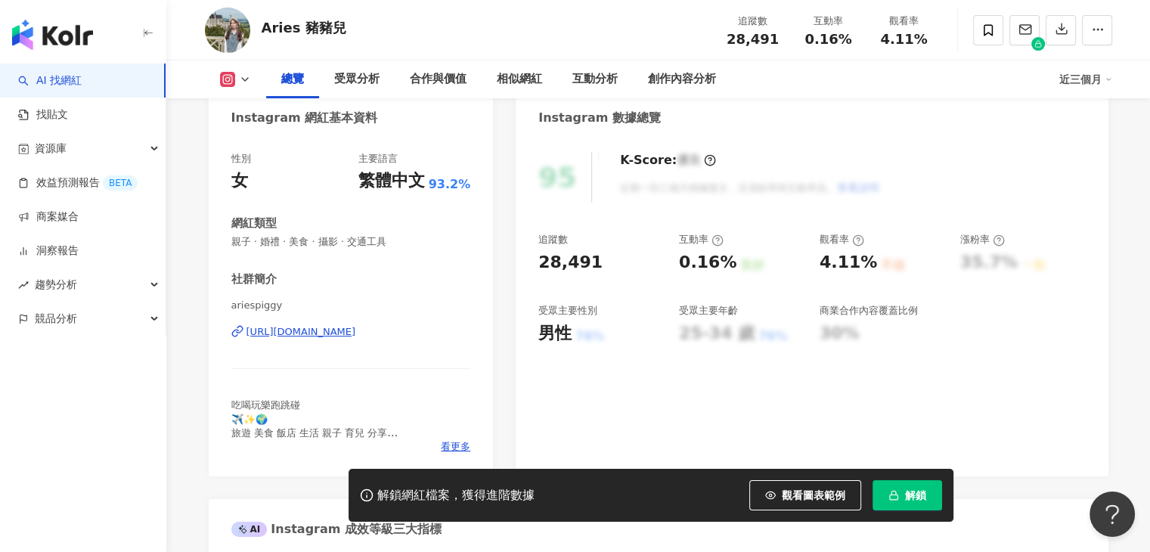
click at [356, 330] on div "https://www.instagram.com/ariespiggy/" at bounding box center [301, 332] width 110 height 14
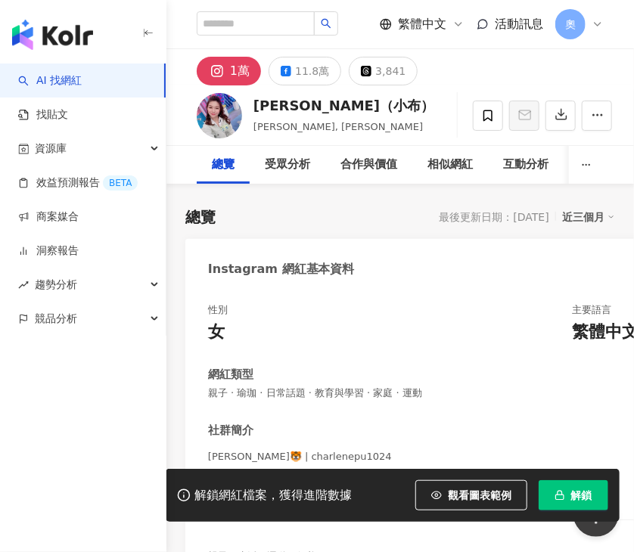
scroll to position [227, 0]
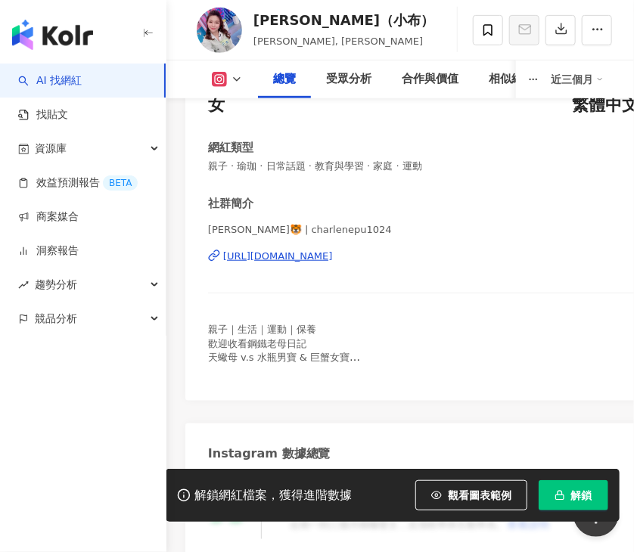
click at [333, 258] on div "https://www.instagram.com/charlenepu1024/" at bounding box center [278, 257] width 110 height 14
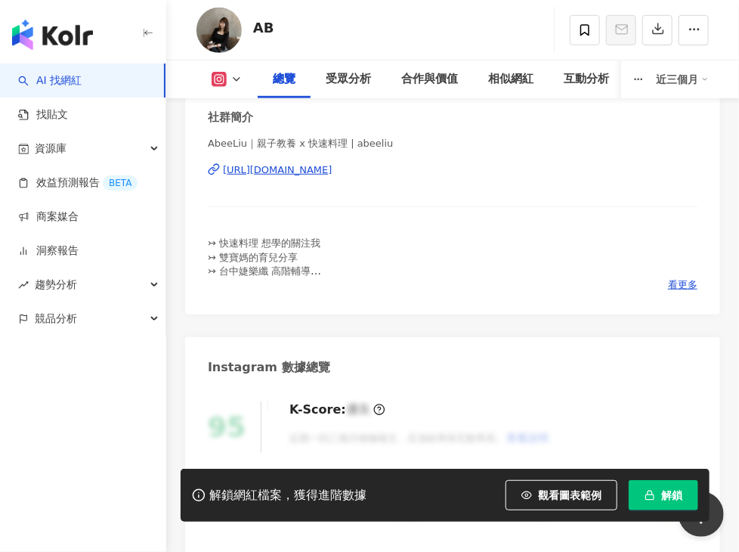
scroll to position [378, 0]
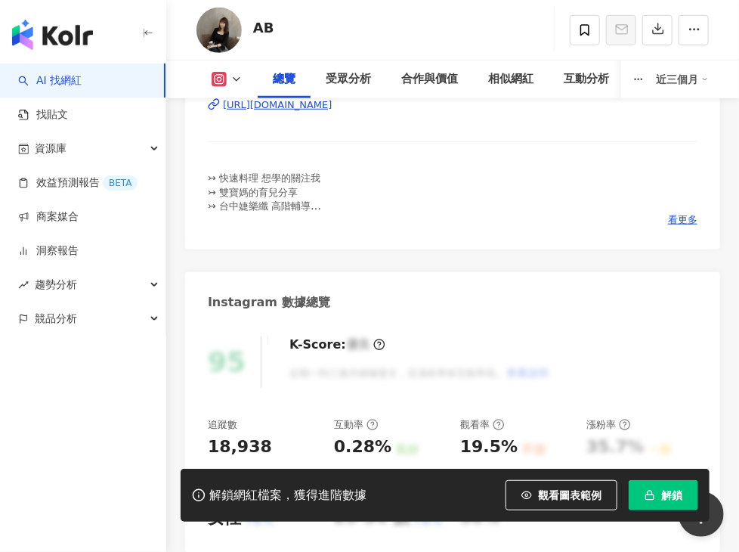
click at [299, 112] on div "[URL][DOMAIN_NAME]" at bounding box center [278, 105] width 110 height 14
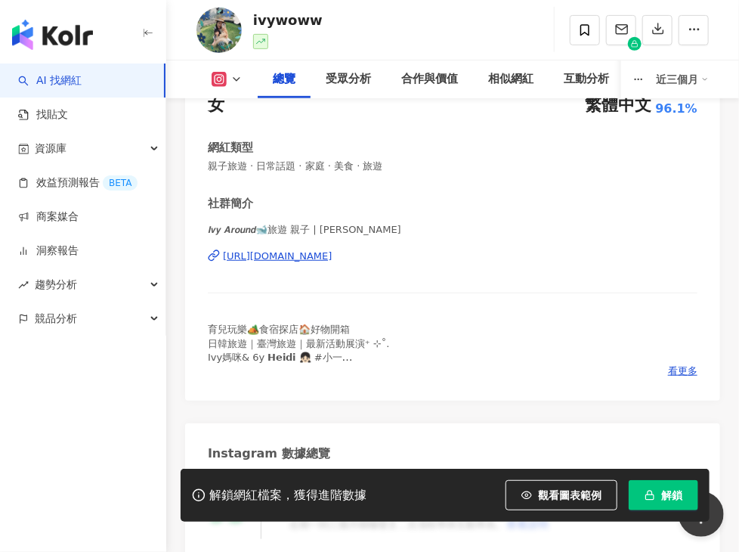
click at [296, 263] on div "https://www.instagram.com/ivywoww/" at bounding box center [278, 257] width 110 height 14
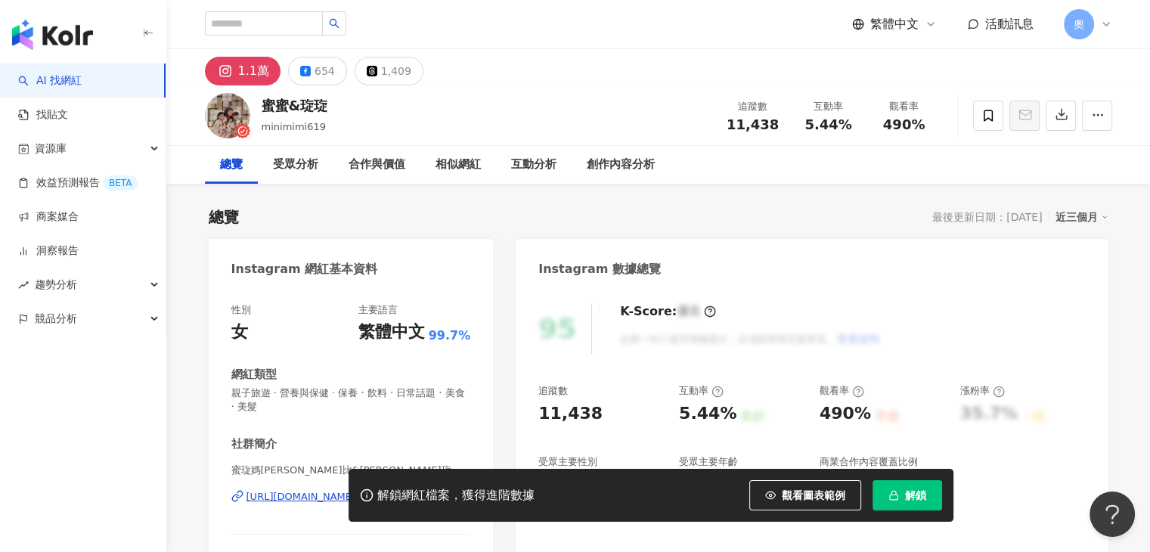
click at [316, 499] on div "解鎖網紅檔案，獲得進階數據 觀看圖表範例 解鎖" at bounding box center [575, 495] width 1150 height 53
click at [312, 497] on div "解鎖網紅檔案，獲得進階數據 觀看圖表範例 解鎖" at bounding box center [575, 495] width 1150 height 53
click at [531, 84] on div "1.1萬 654 1,409" at bounding box center [659, 67] width 968 height 36
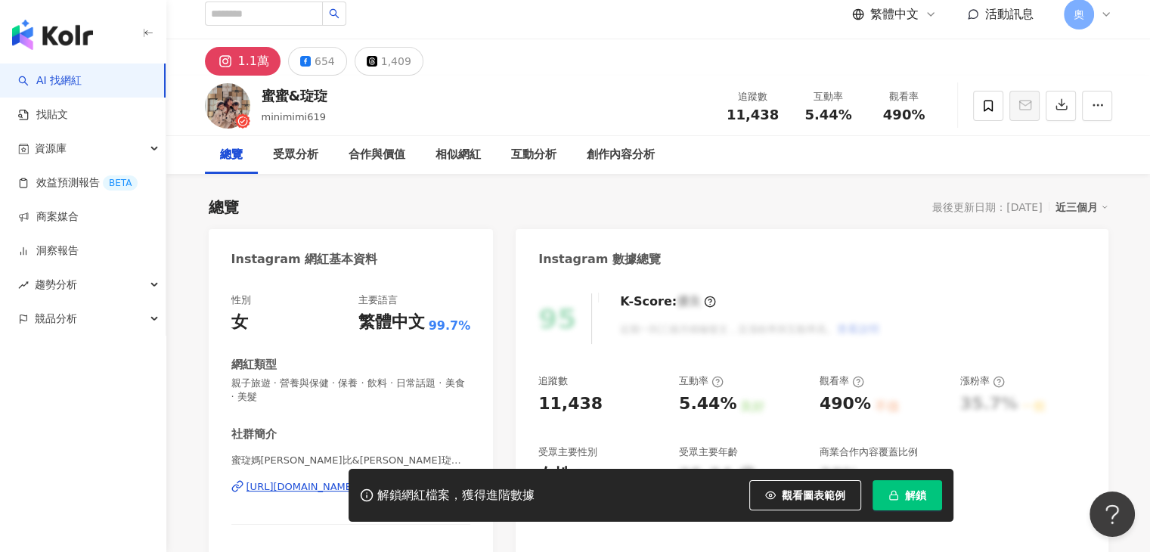
scroll to position [151, 0]
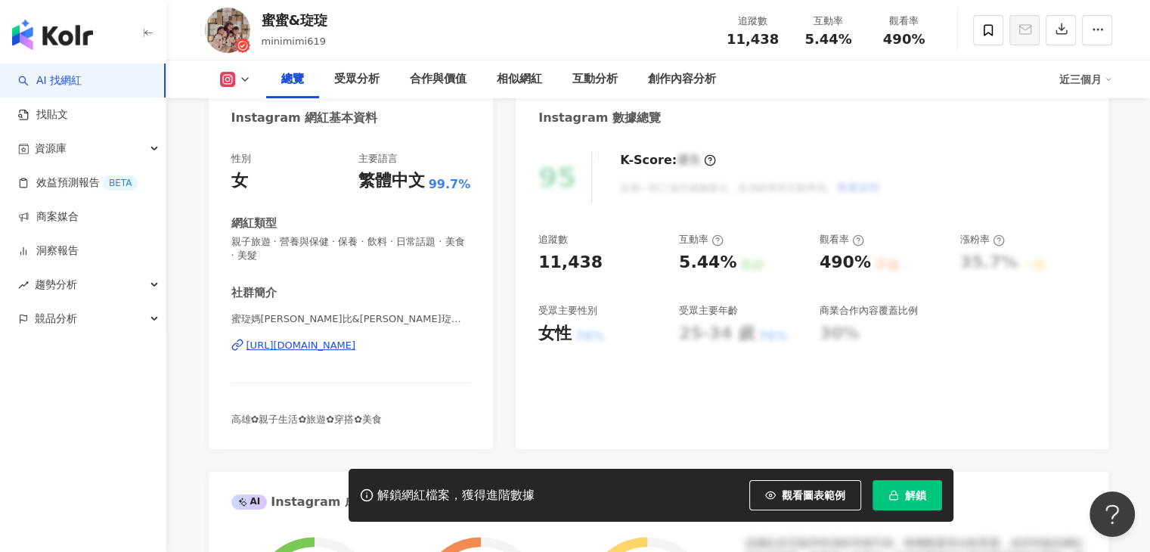
click at [336, 347] on div "[URL][DOMAIN_NAME]" at bounding box center [301, 346] width 110 height 14
